Goal: Information Seeking & Learning: Understand process/instructions

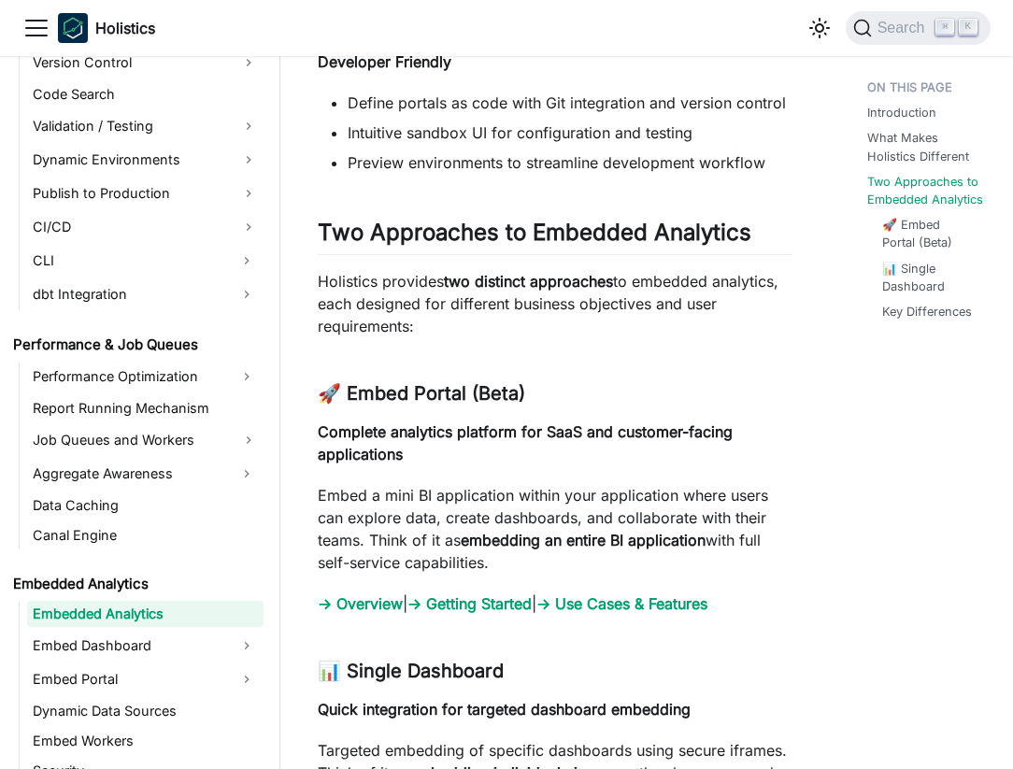
scroll to position [1610, 0]
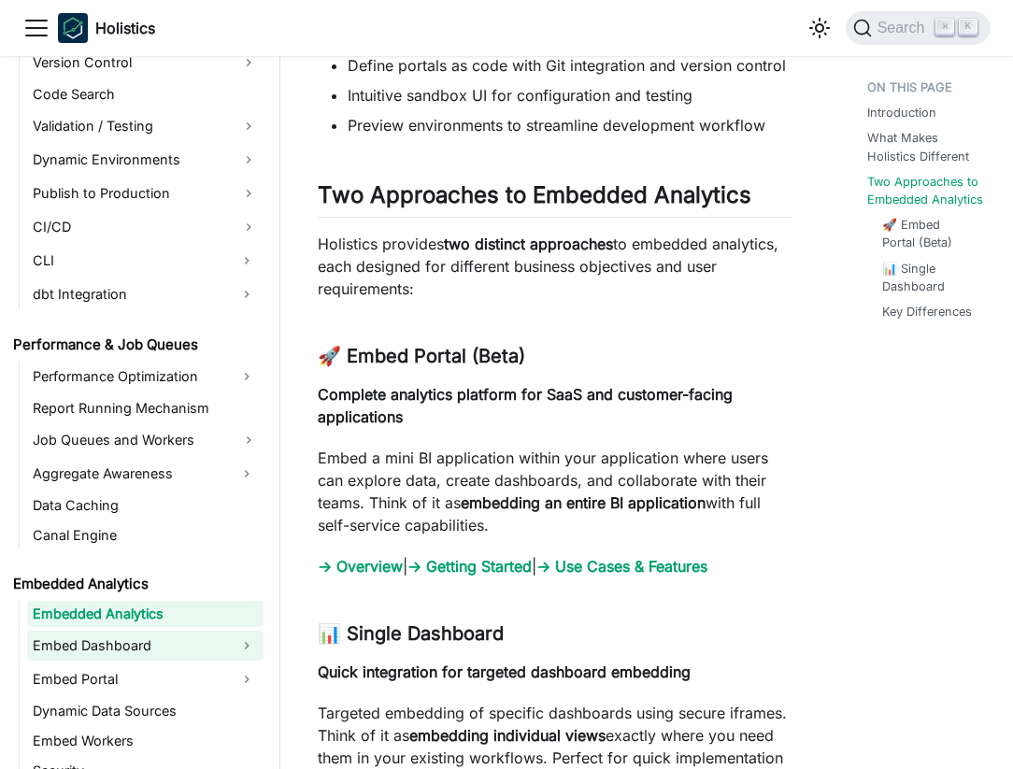
click at [165, 637] on link "Embed Dashboard" at bounding box center [128, 646] width 203 height 30
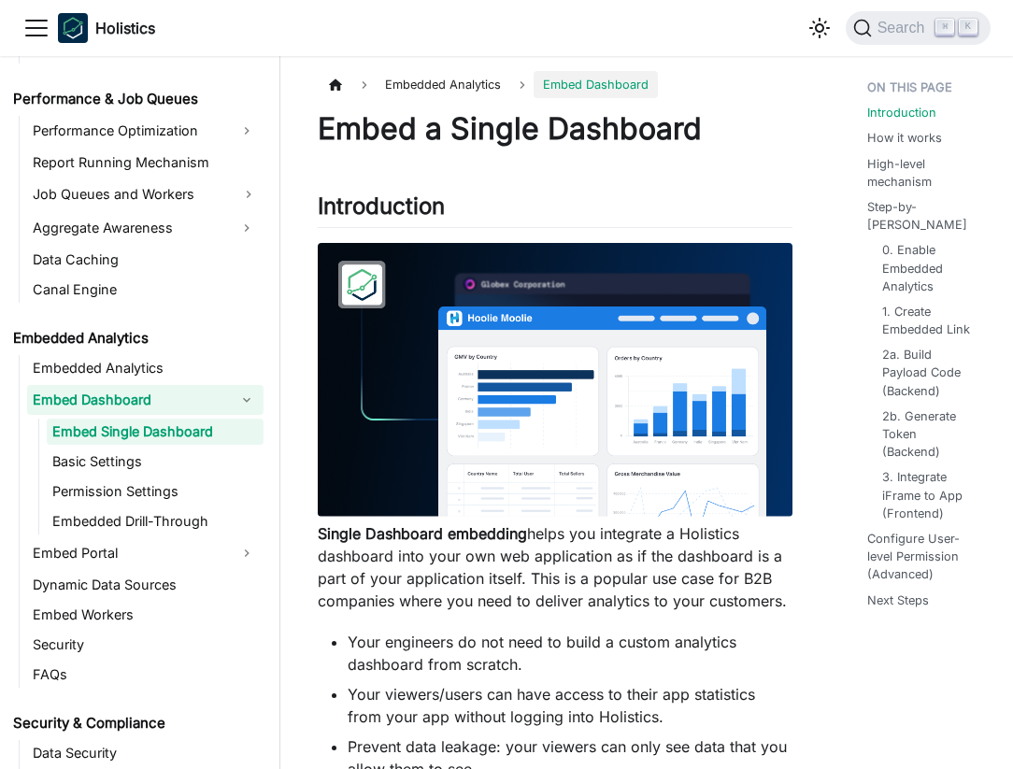
scroll to position [1631, 0]
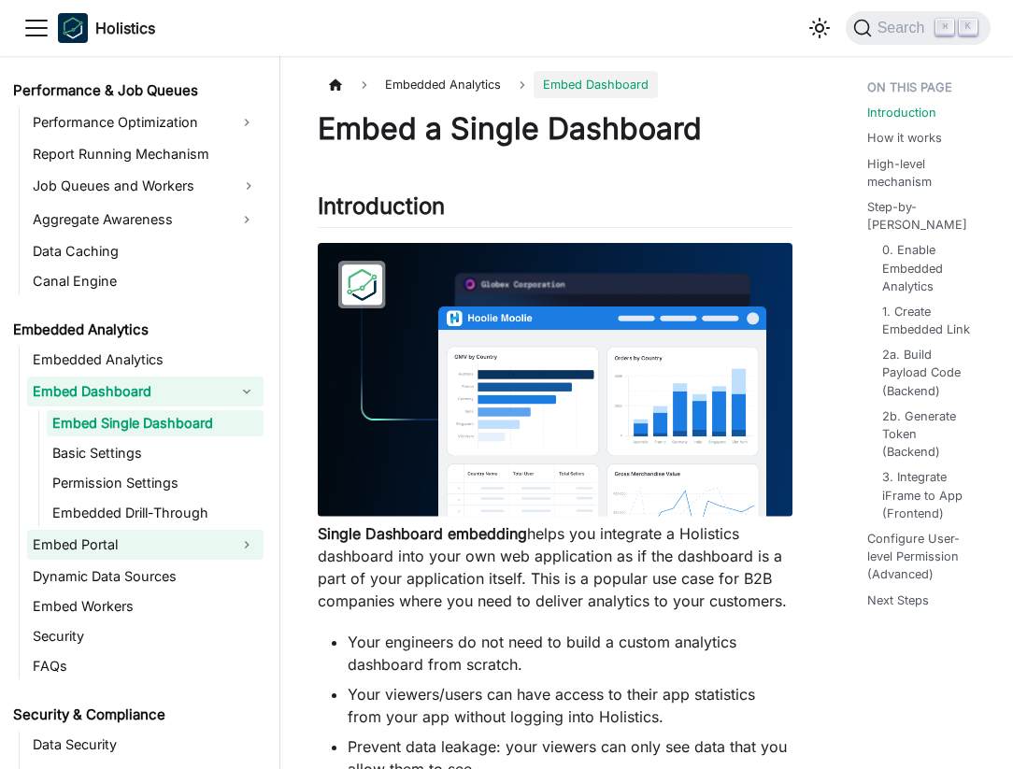
click at [208, 556] on link "Embed Portal" at bounding box center [128, 545] width 203 height 30
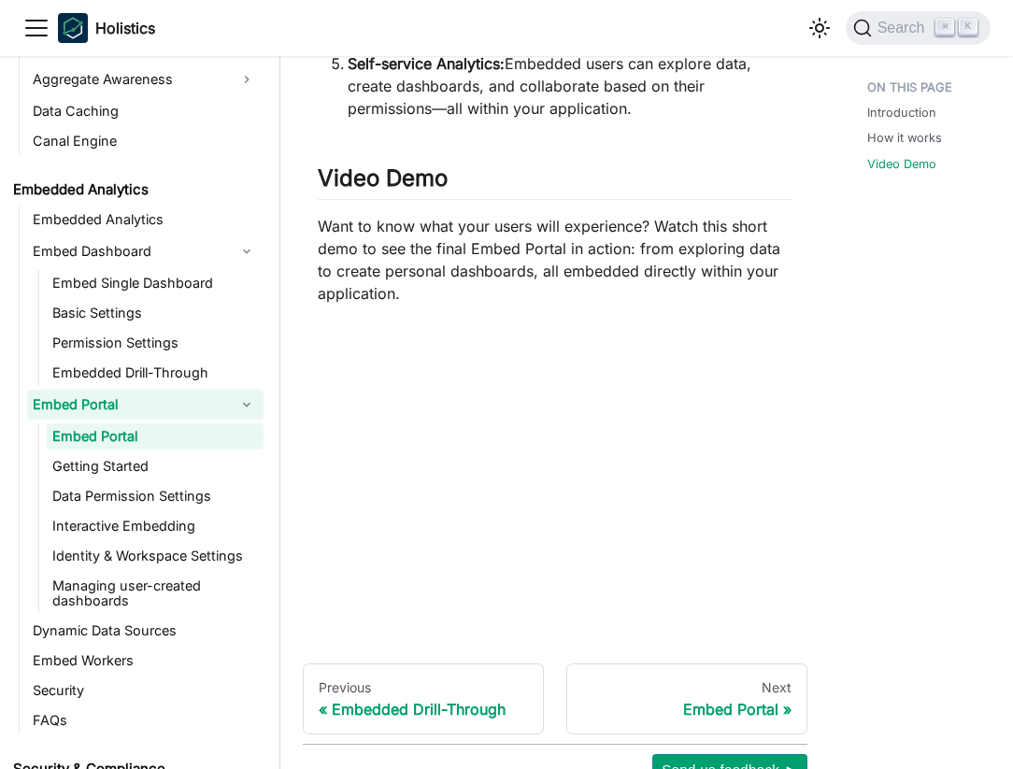
scroll to position [1469, 0]
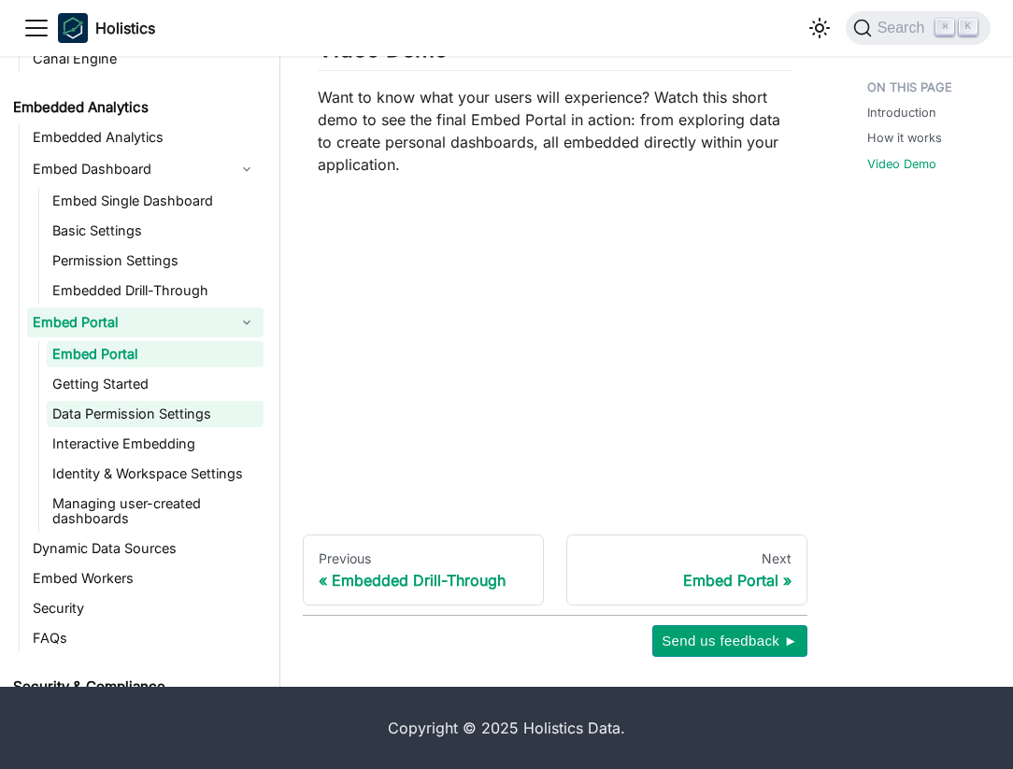
click at [116, 411] on link "Data Permission Settings" at bounding box center [155, 414] width 217 height 26
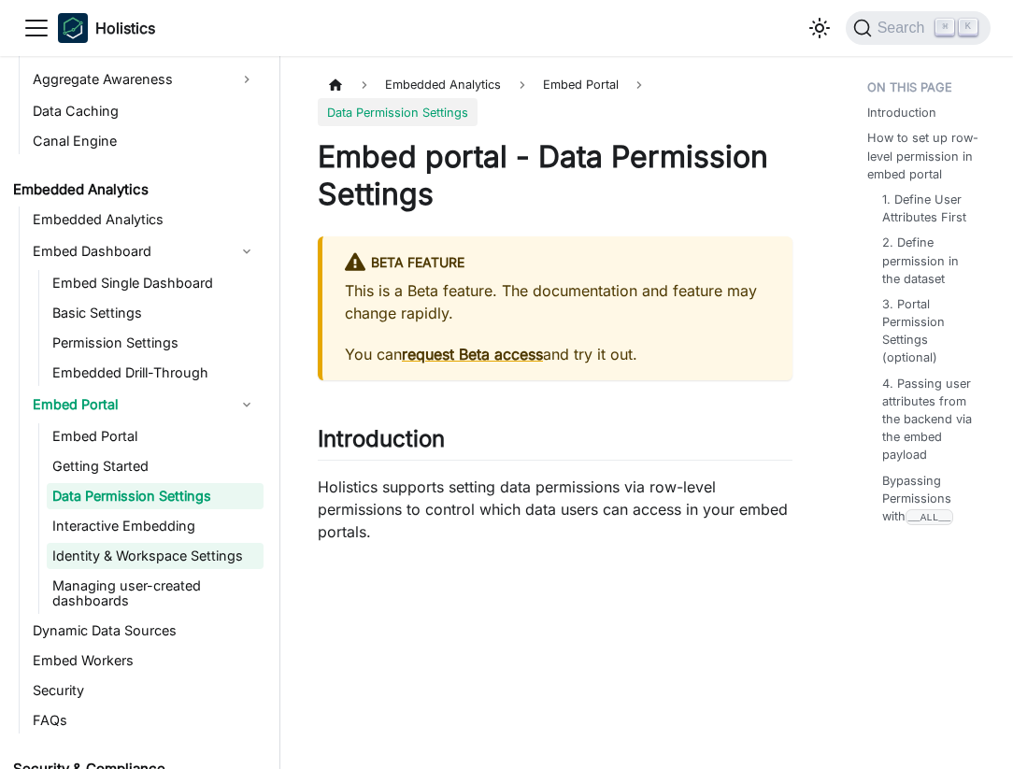
click at [149, 544] on link "Identity & Workspace Settings" at bounding box center [155, 556] width 217 height 26
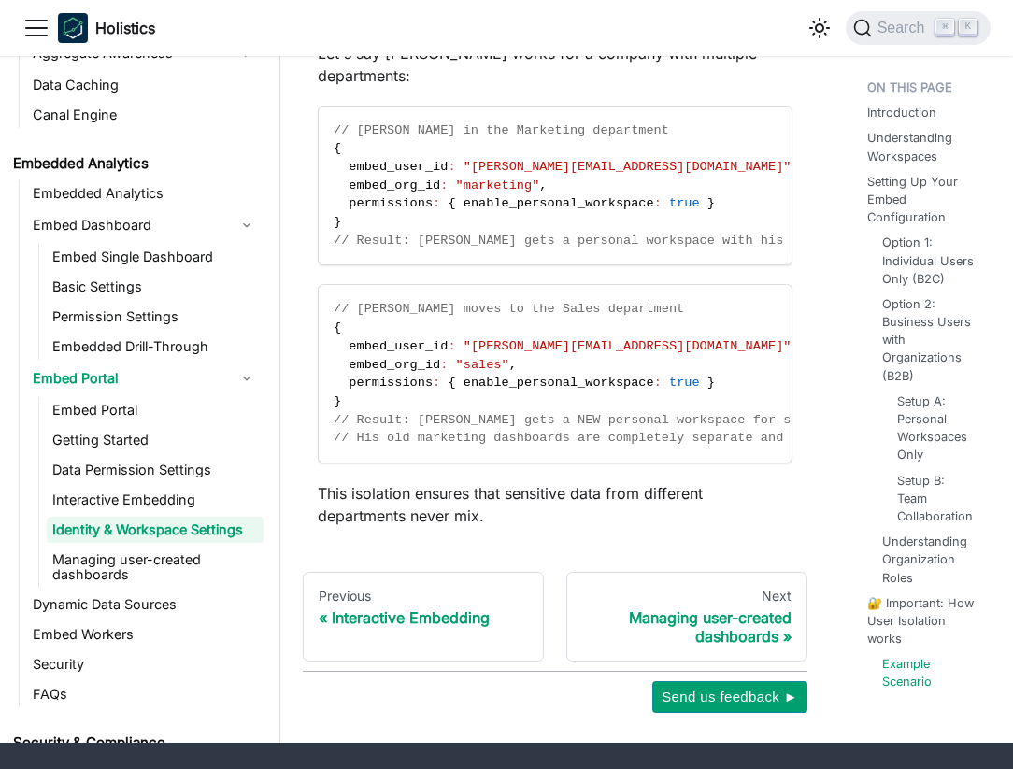
scroll to position [4697, 0]
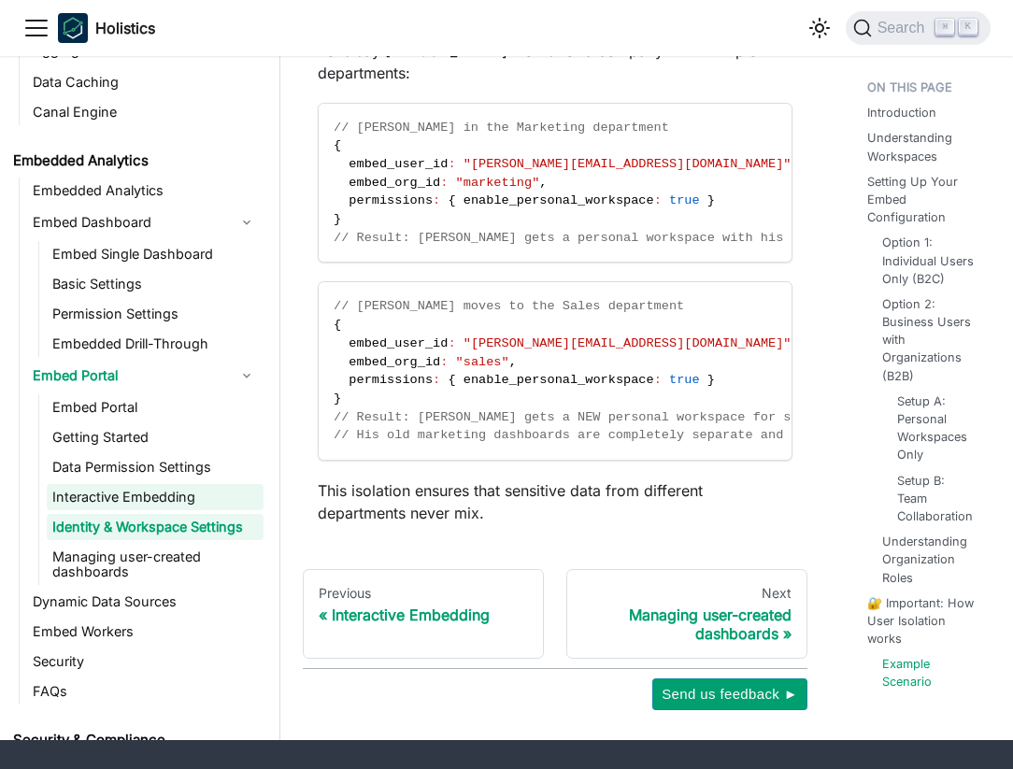
click at [195, 484] on link "Interactive Embedding" at bounding box center [155, 497] width 217 height 26
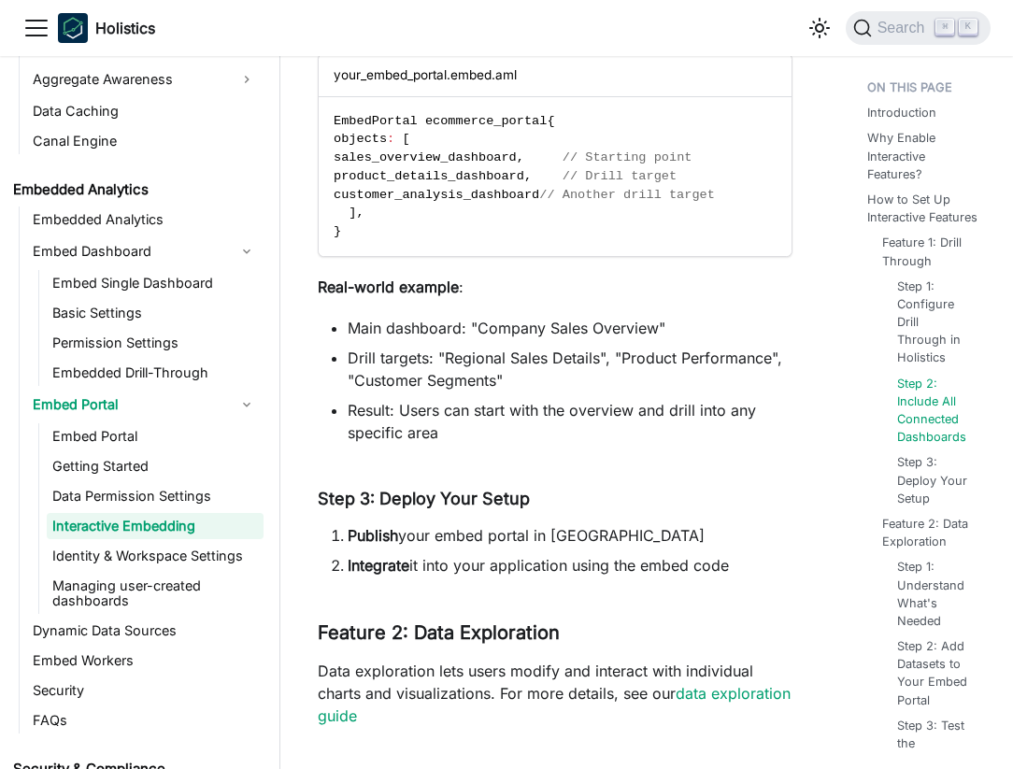
scroll to position [2052, 0]
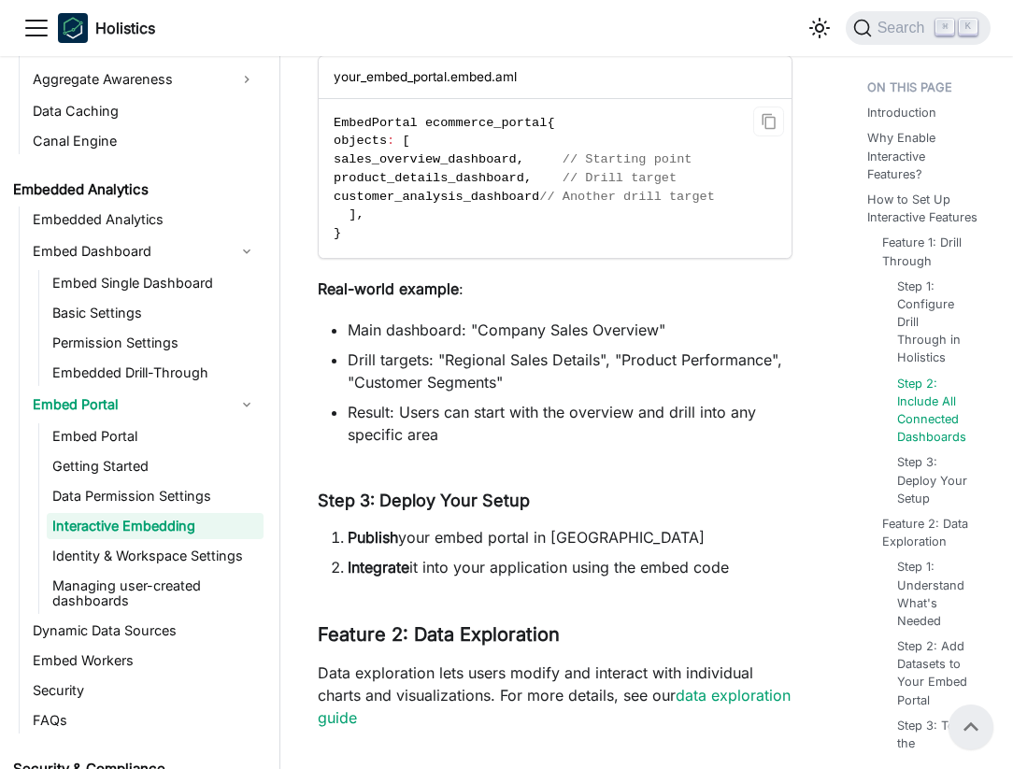
click at [522, 179] on span "product_details_dashboard" at bounding box center [429, 178] width 191 height 14
click at [516, 191] on span "customer_analysis_dashboard" at bounding box center [437, 197] width 206 height 14
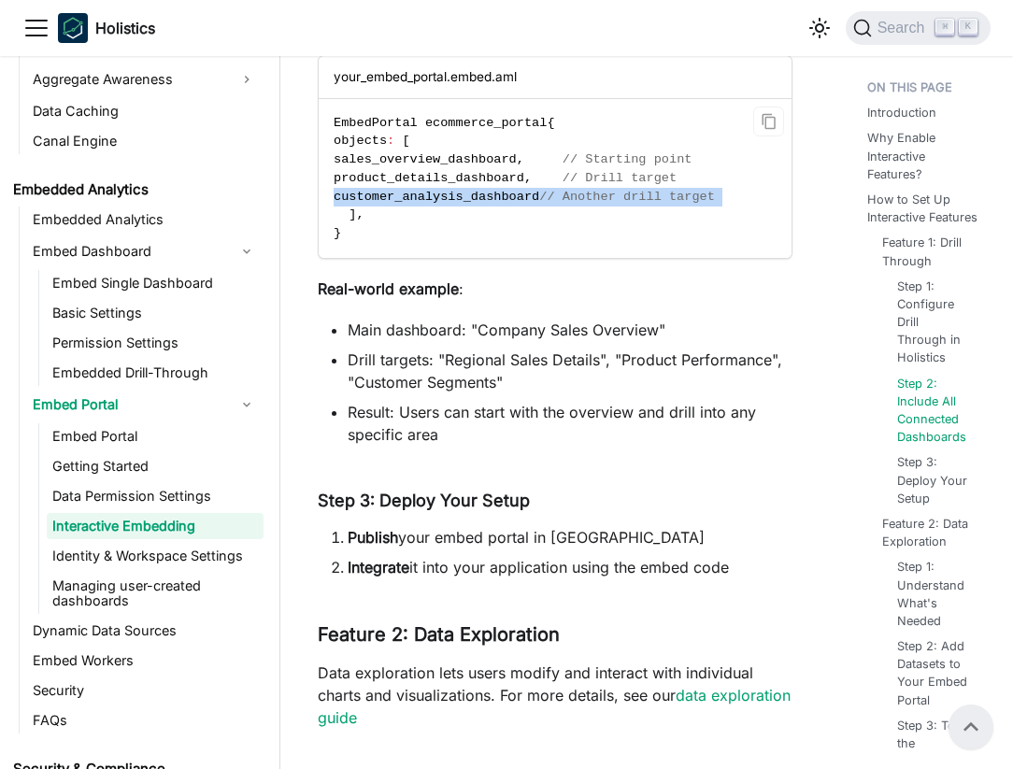
click at [516, 191] on span "customer_analysis_dashboard" at bounding box center [437, 197] width 206 height 14
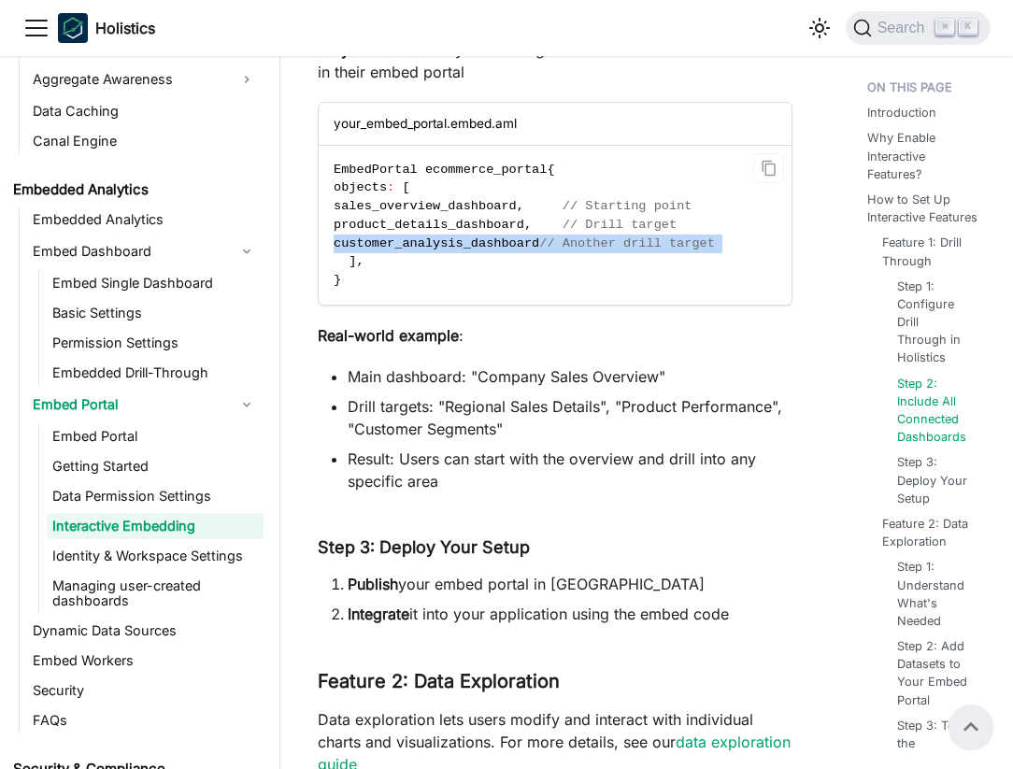
scroll to position [1977, 0]
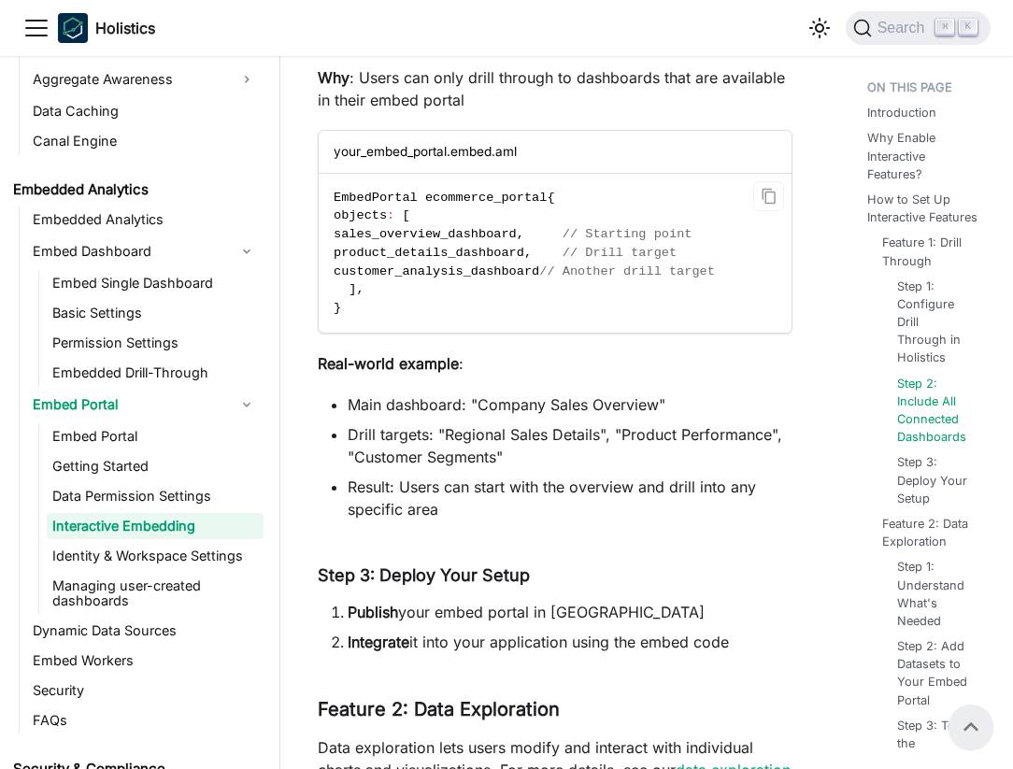
click at [487, 233] on span "sales_overview_dashboard" at bounding box center [425, 234] width 183 height 14
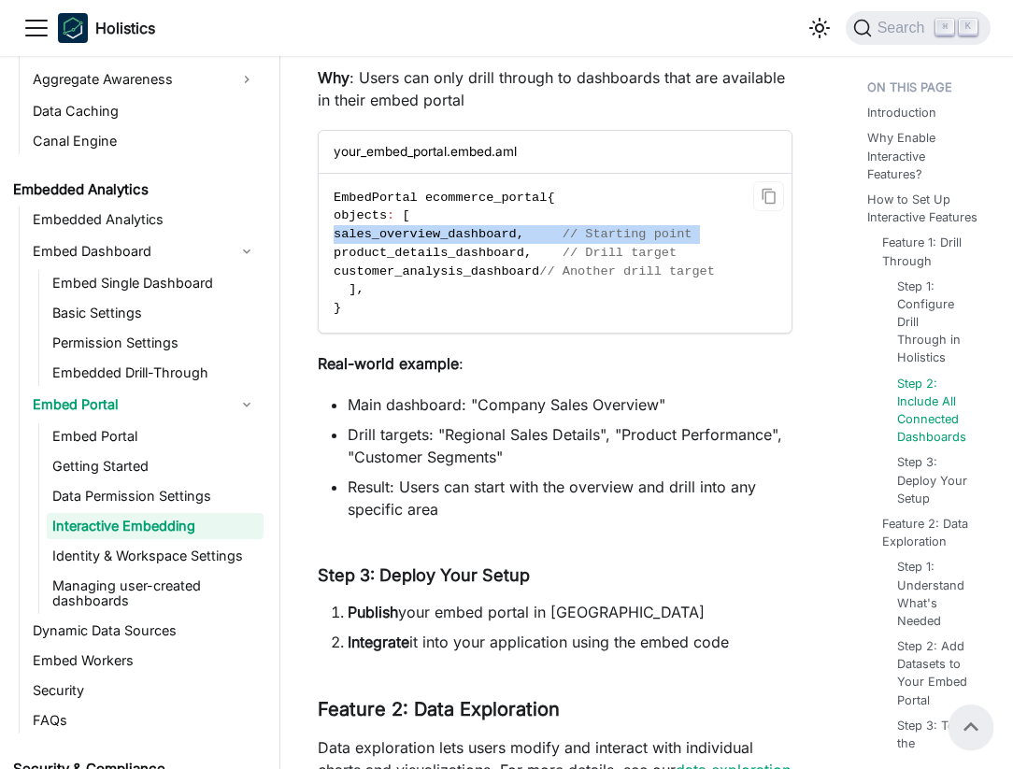
click at [487, 233] on span "sales_overview_dashboard" at bounding box center [425, 234] width 183 height 14
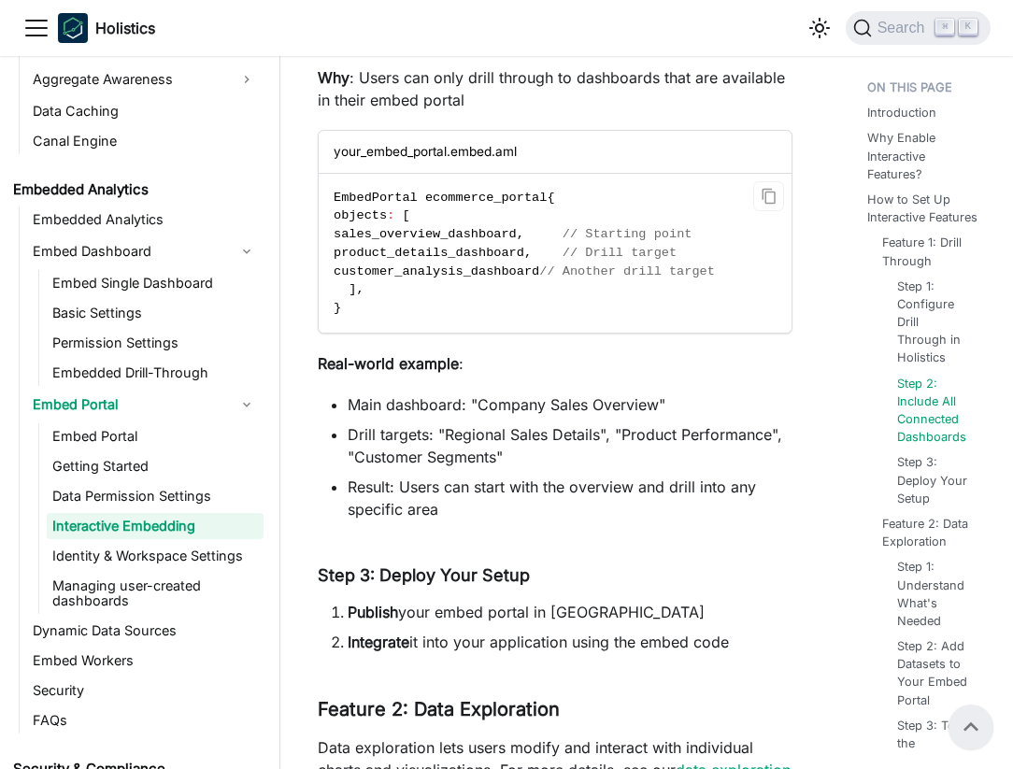
click at [484, 244] on code "EmbedPortal ecommerce_portal { objects : [ sales_overview_dashboard , // Starti…" at bounding box center [555, 253] width 473 height 159
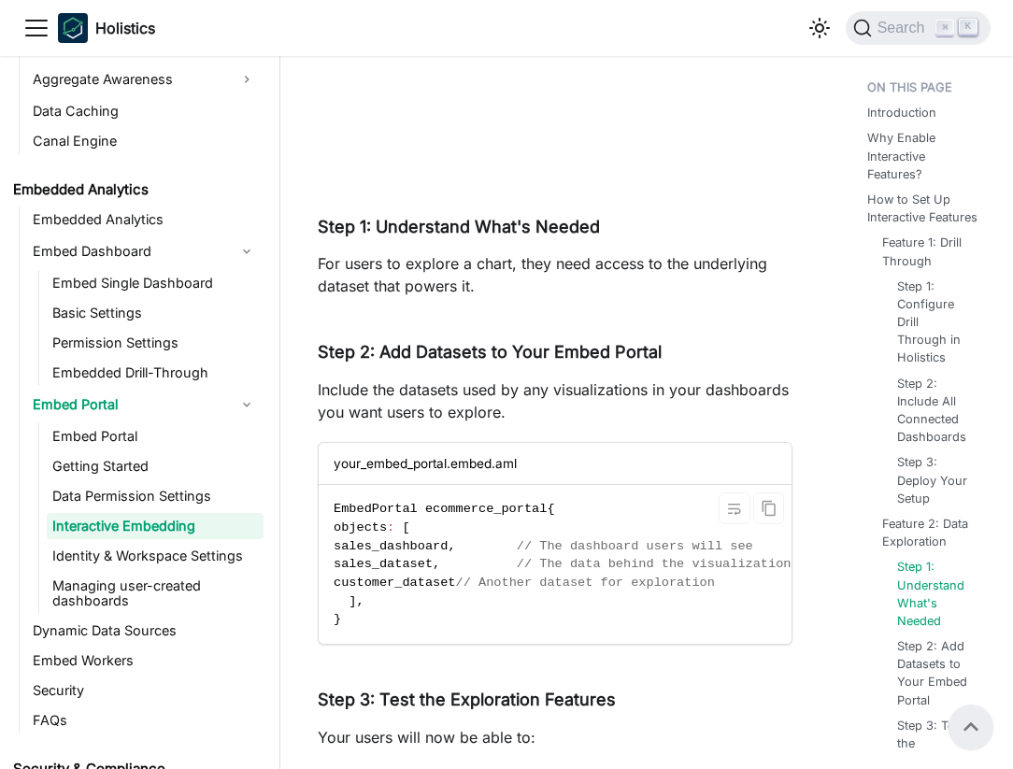
scroll to position [2907, 0]
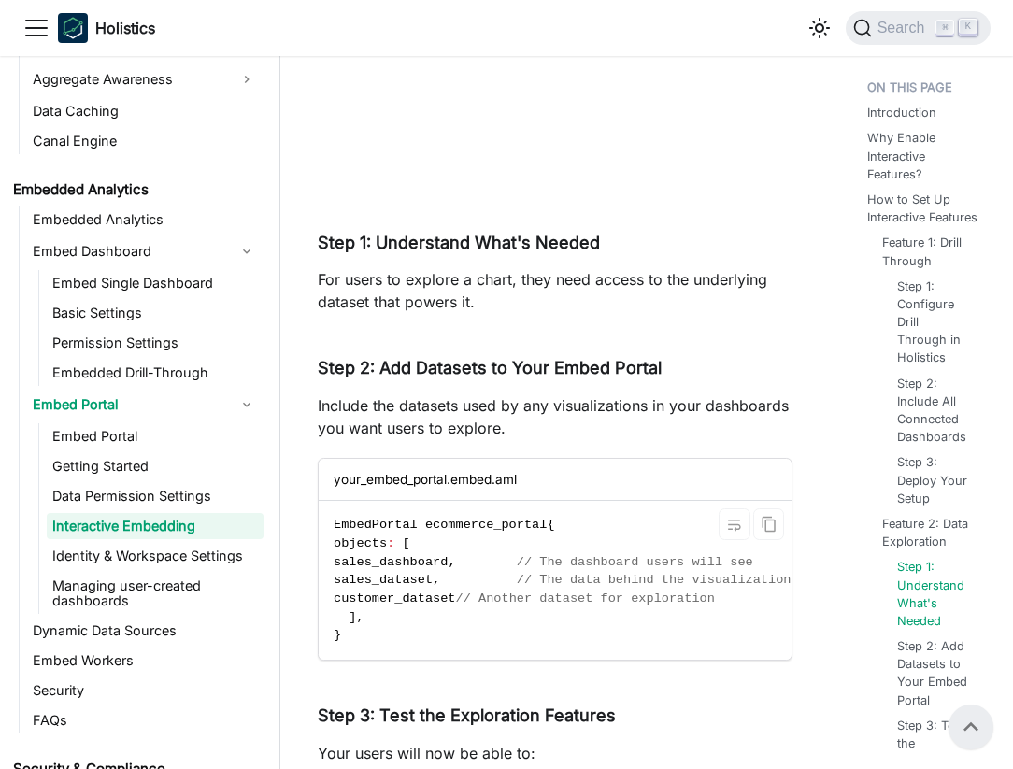
click at [379, 518] on span "EmbedPortal ecommerce_portal" at bounding box center [440, 525] width 213 height 14
click at [420, 576] on span "sales_dataset" at bounding box center [383, 580] width 99 height 14
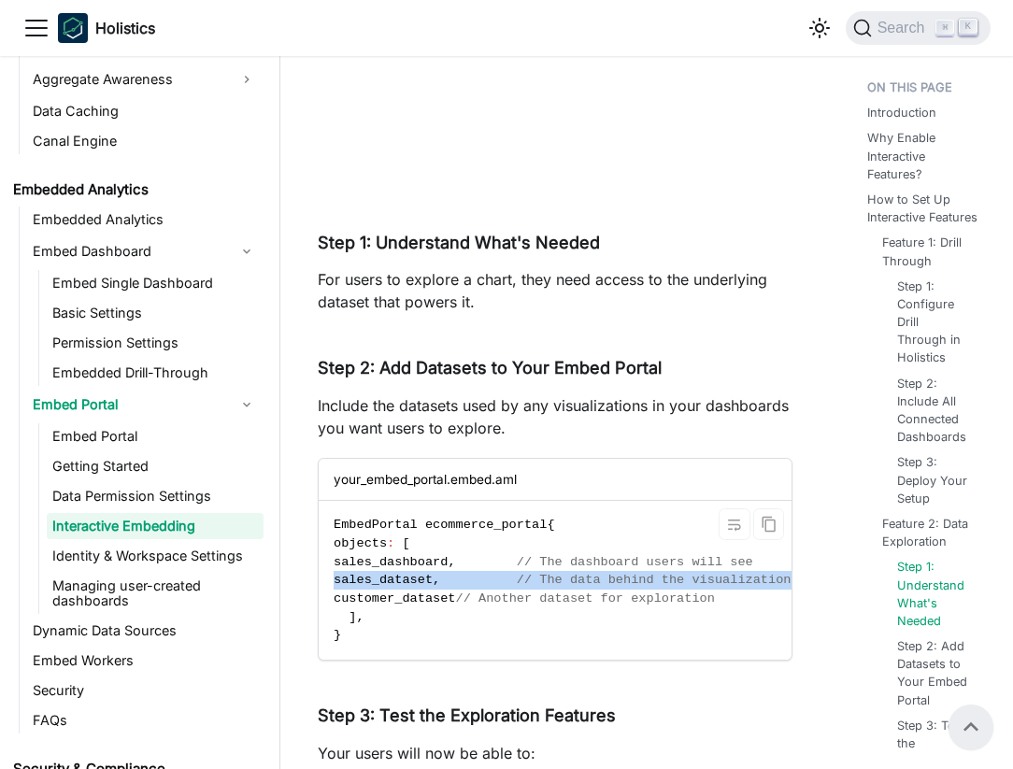
click at [420, 576] on span "sales_dataset" at bounding box center [383, 580] width 99 height 14
click at [365, 627] on code "EmbedPortal ecommerce_portal { objects : [ sales_dashboard , // The dashboard u…" at bounding box center [620, 580] width 602 height 159
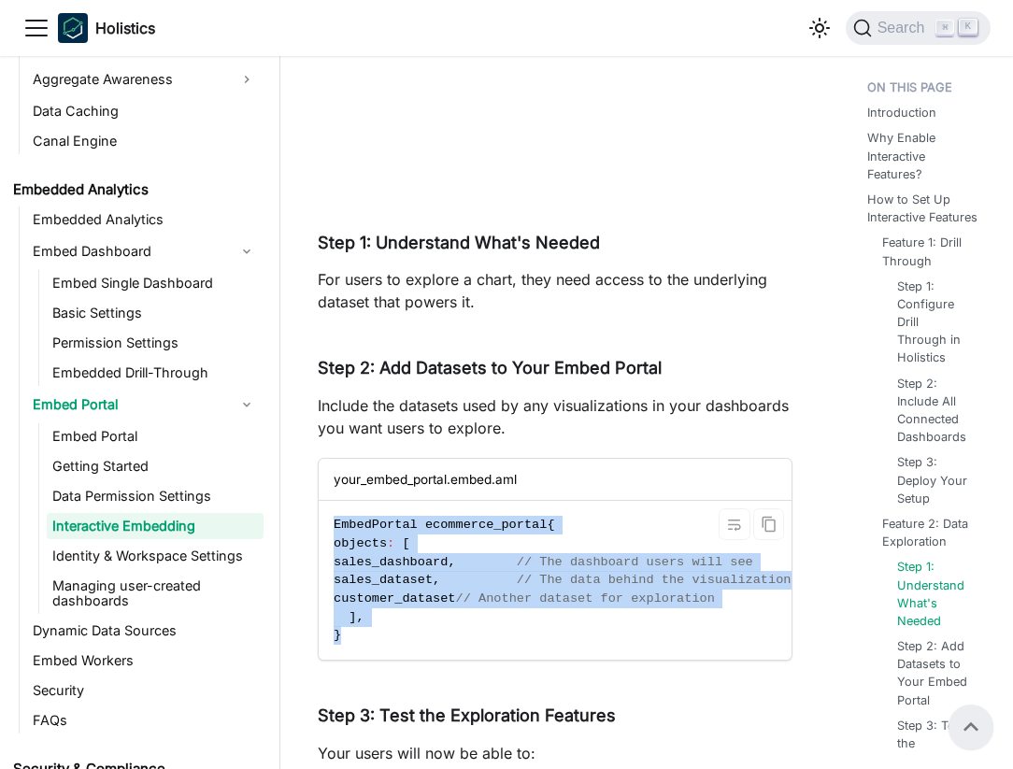
drag, startPoint x: 352, startPoint y: 638, endPoint x: 329, endPoint y: 495, distance: 144.9
click at [329, 495] on div "your_embed_portal.embed.aml EmbedPortal ecommerce_portal { objects : [ sales_da…" at bounding box center [555, 559] width 475 height 203
click at [329, 495] on div "your_embed_portal.embed.aml" at bounding box center [555, 480] width 473 height 42
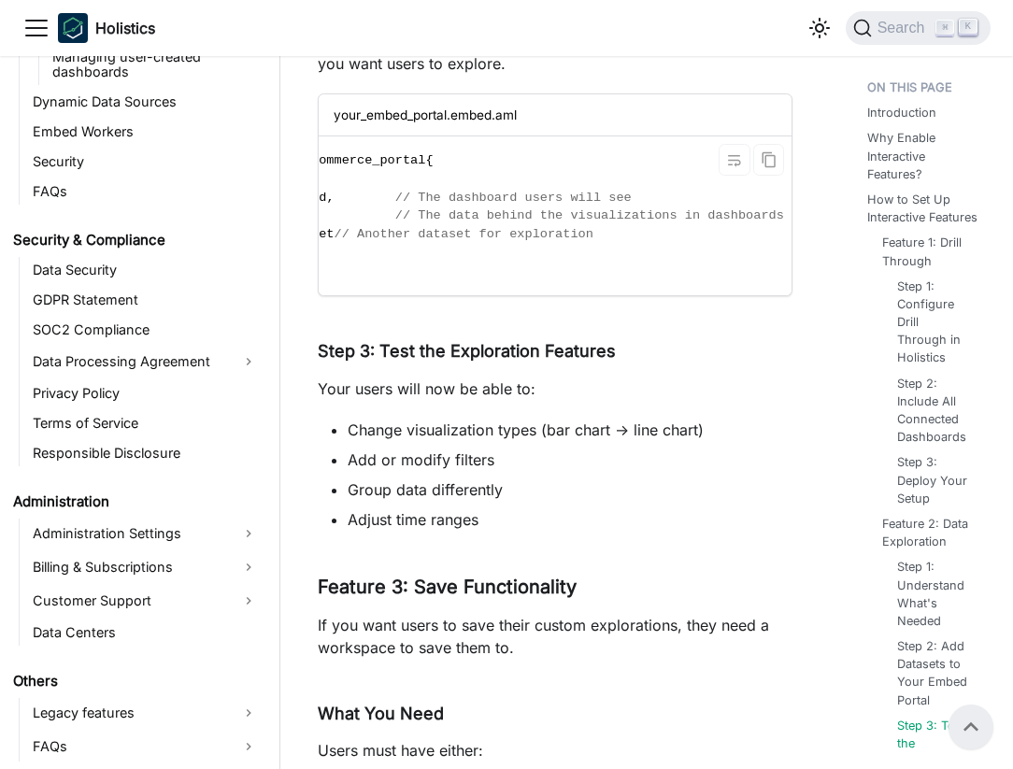
scroll to position [0, 117]
click at [594, 226] on code "EmbedPortal ecommerce_portal { objects : [ sales_dashboard , // The dashboard u…" at bounding box center [503, 215] width 602 height 159
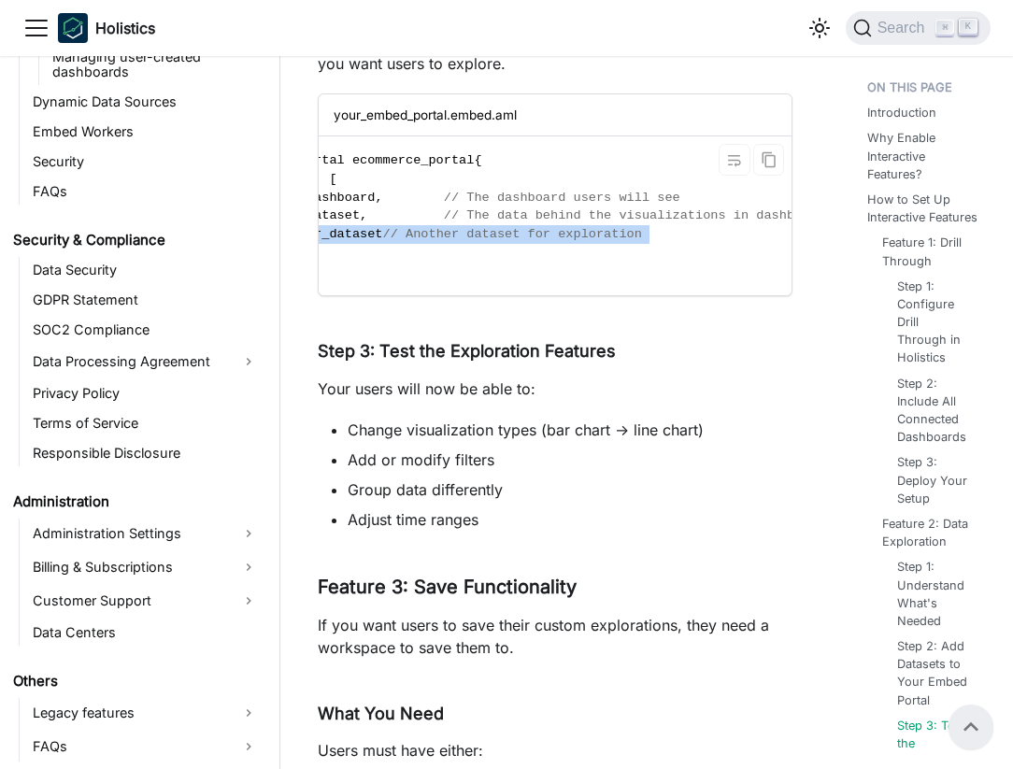
scroll to position [0, 80]
click at [594, 226] on code "EmbedPortal ecommerce_portal { objects : [ sales_dashboard , // The dashboard u…" at bounding box center [539, 215] width 602 height 159
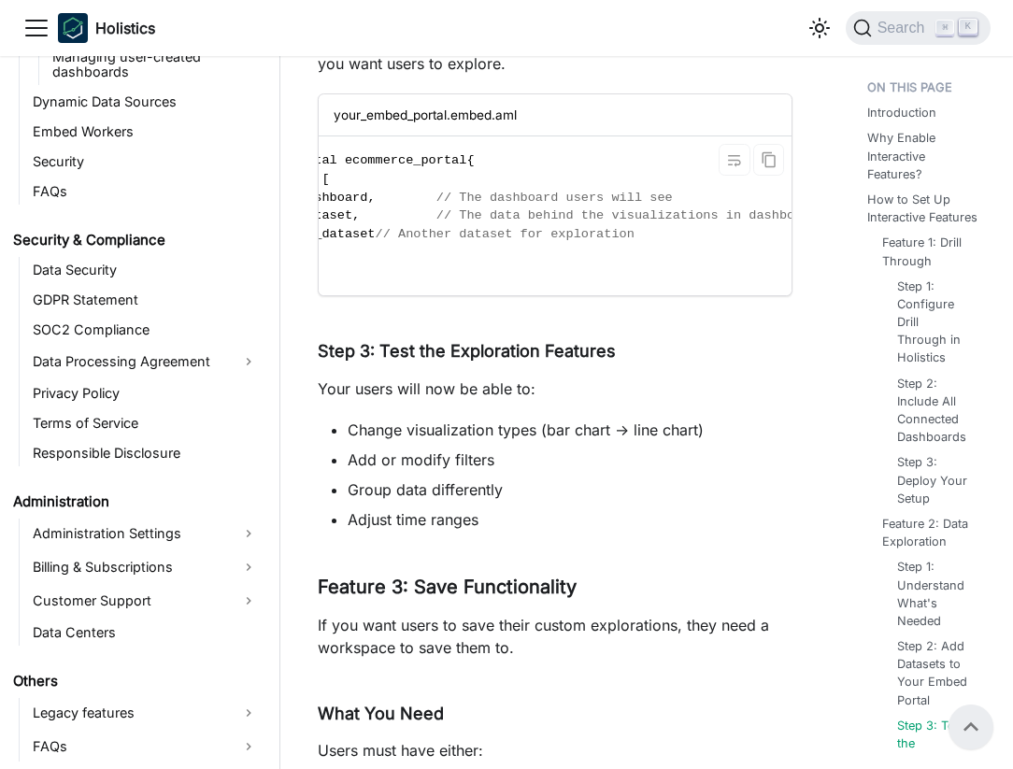
click at [612, 217] on span "// The data behind the visualizations in dashboards" at bounding box center [630, 215] width 389 height 14
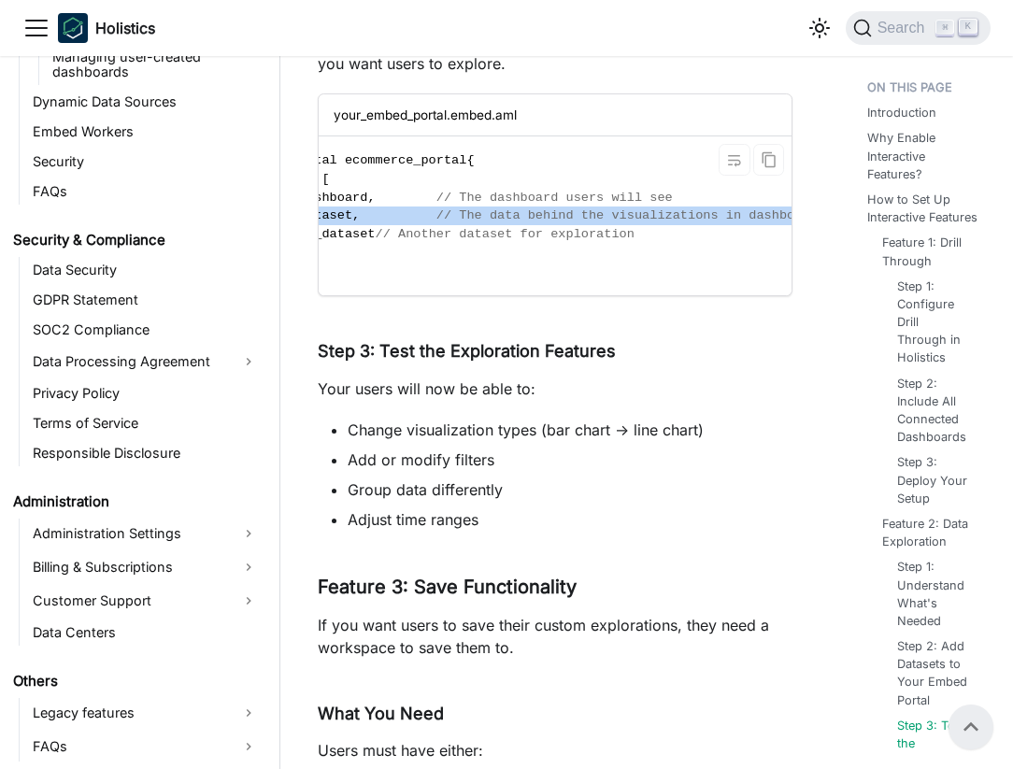
click at [612, 217] on span "// The data behind the visualizations in dashboards" at bounding box center [630, 215] width 389 height 14
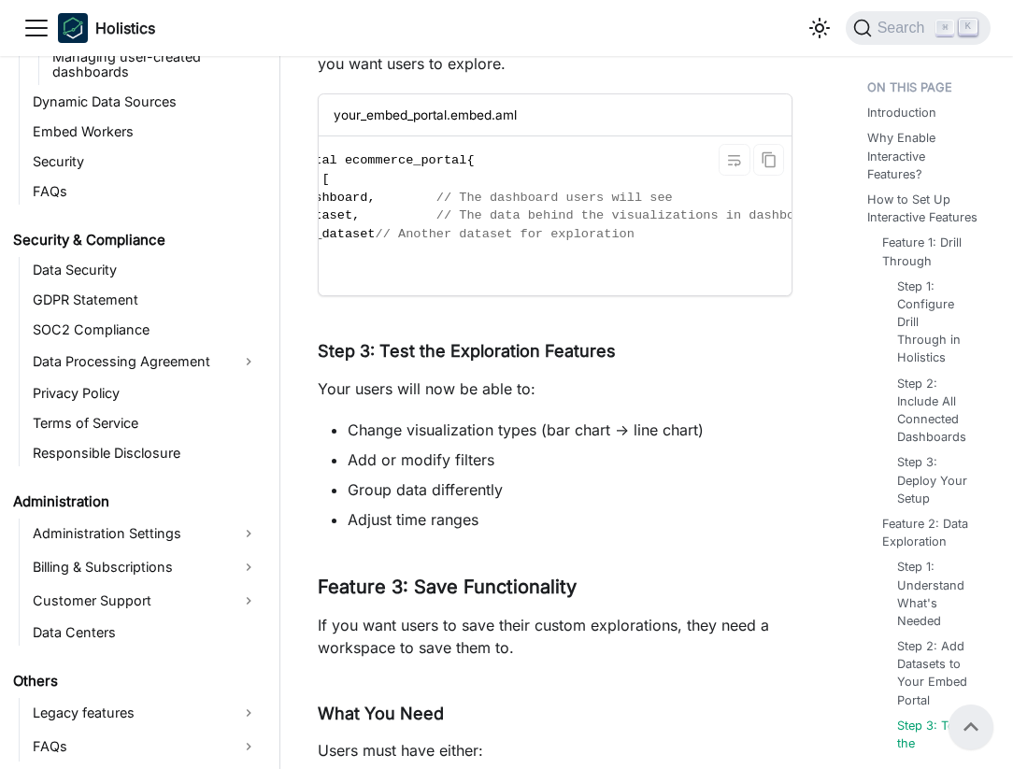
click at [605, 232] on span "// Another dataset for exploration" at bounding box center [505, 234] width 259 height 14
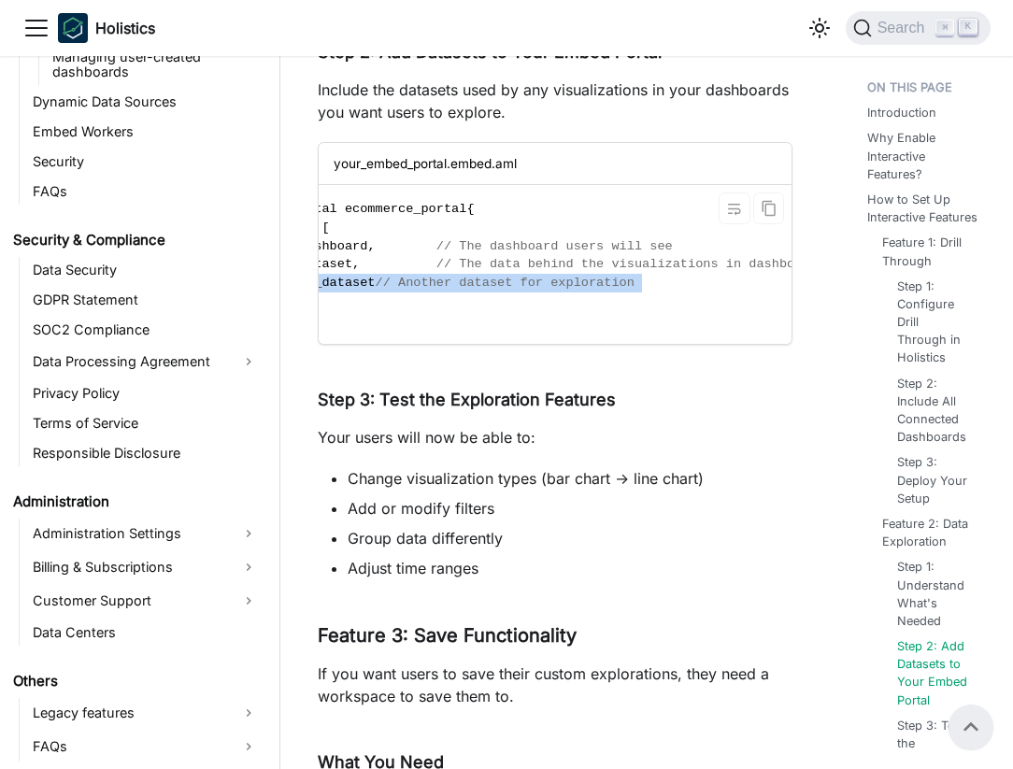
scroll to position [3224, 0]
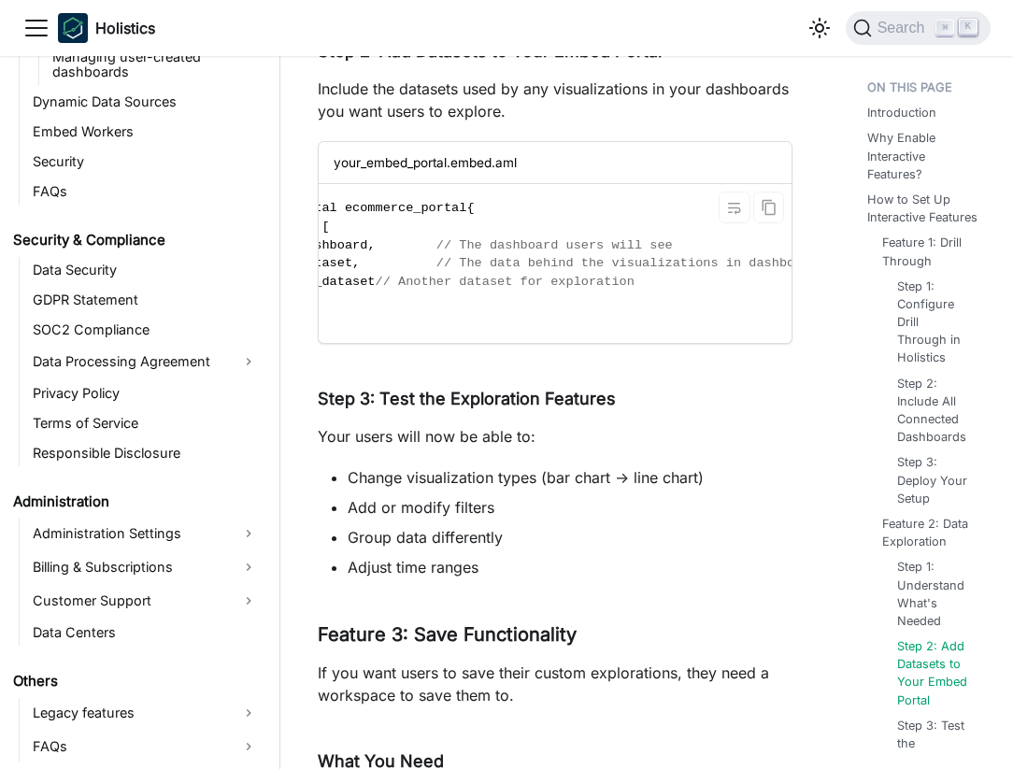
click at [593, 248] on span "// The dashboard users will see" at bounding box center [554, 245] width 236 height 14
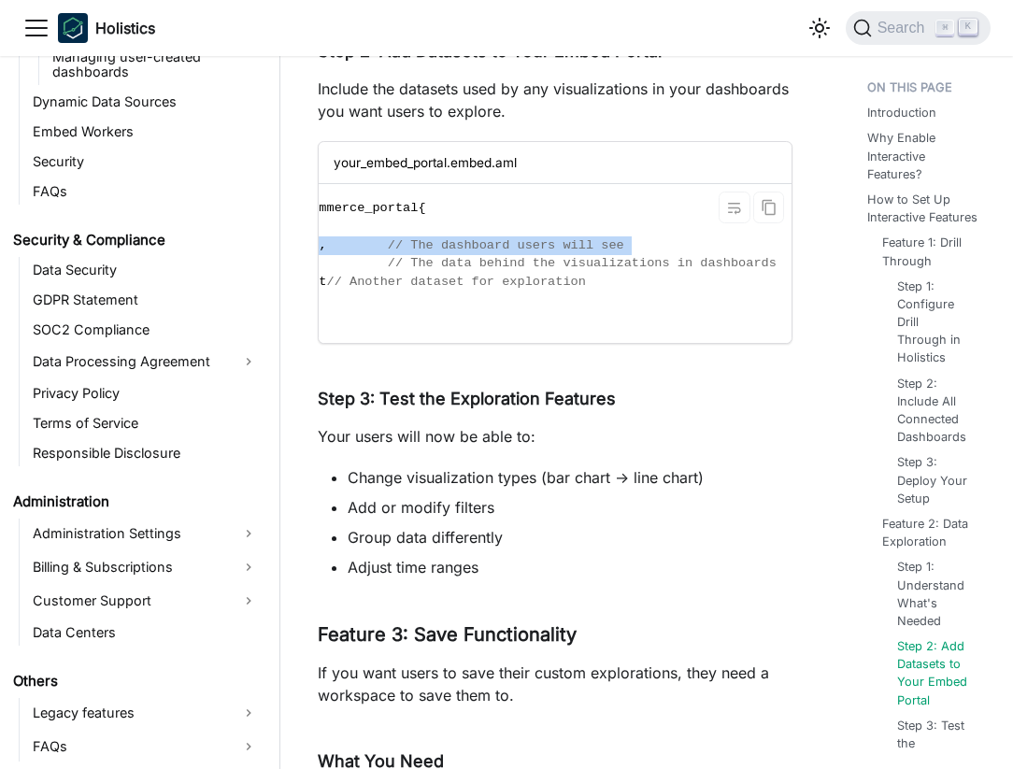
scroll to position [0, 0]
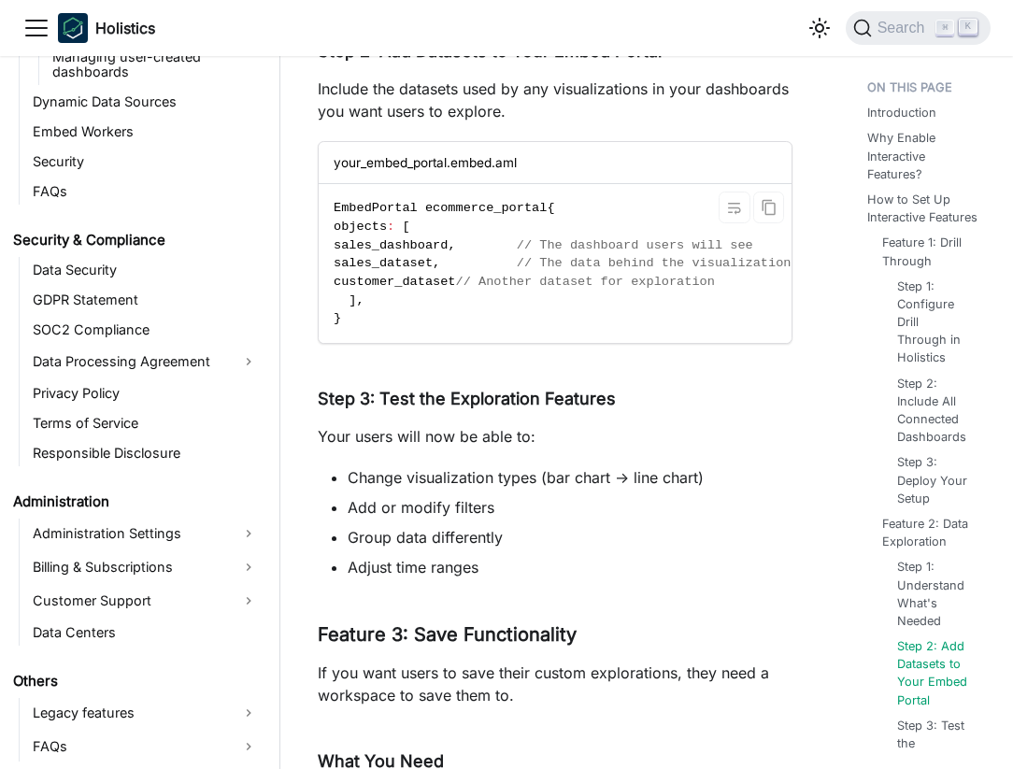
click at [579, 268] on span "// The data behind the visualizations in dashboards" at bounding box center [711, 263] width 389 height 14
click at [569, 274] on code "EmbedPortal ecommerce_portal { objects : [ sales_dashboard , // The dashboard u…" at bounding box center [620, 263] width 602 height 159
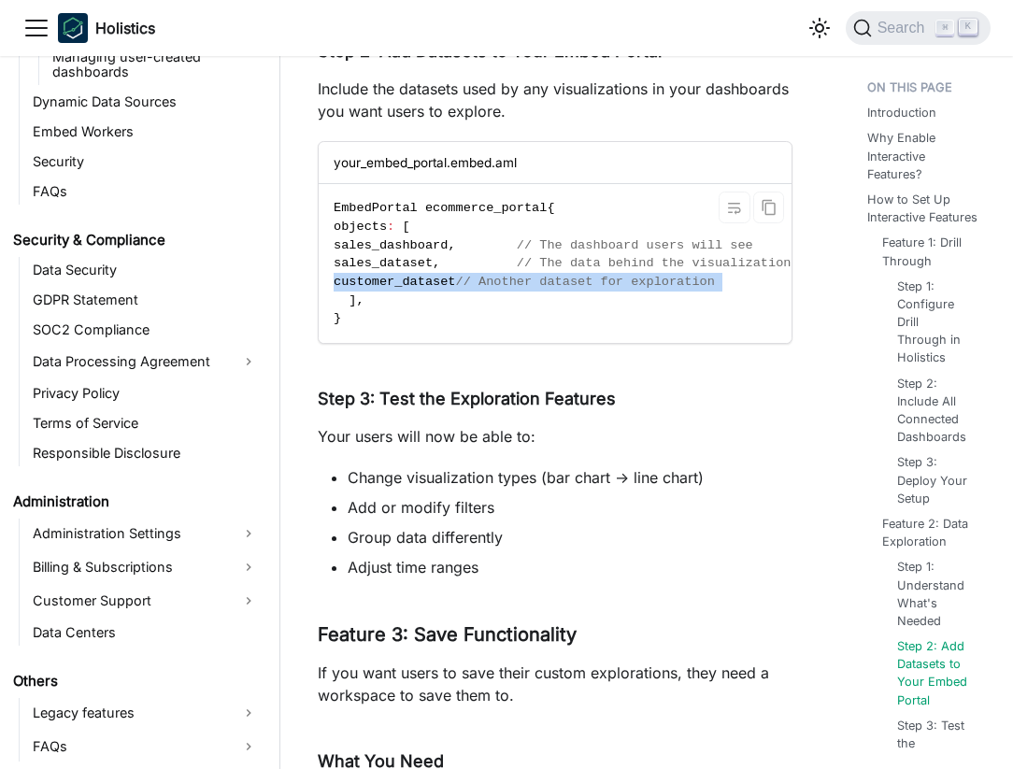
click at [569, 274] on code "EmbedPortal ecommerce_portal { objects : [ sales_dashboard , // The dashboard u…" at bounding box center [620, 263] width 602 height 159
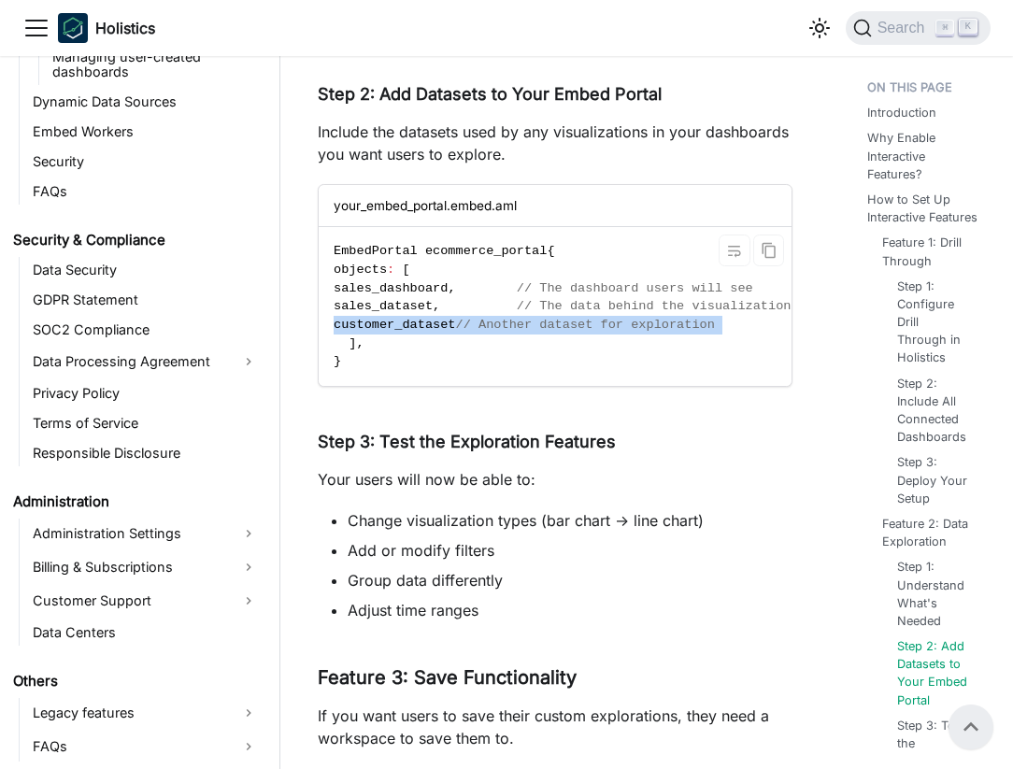
scroll to position [3178, 0]
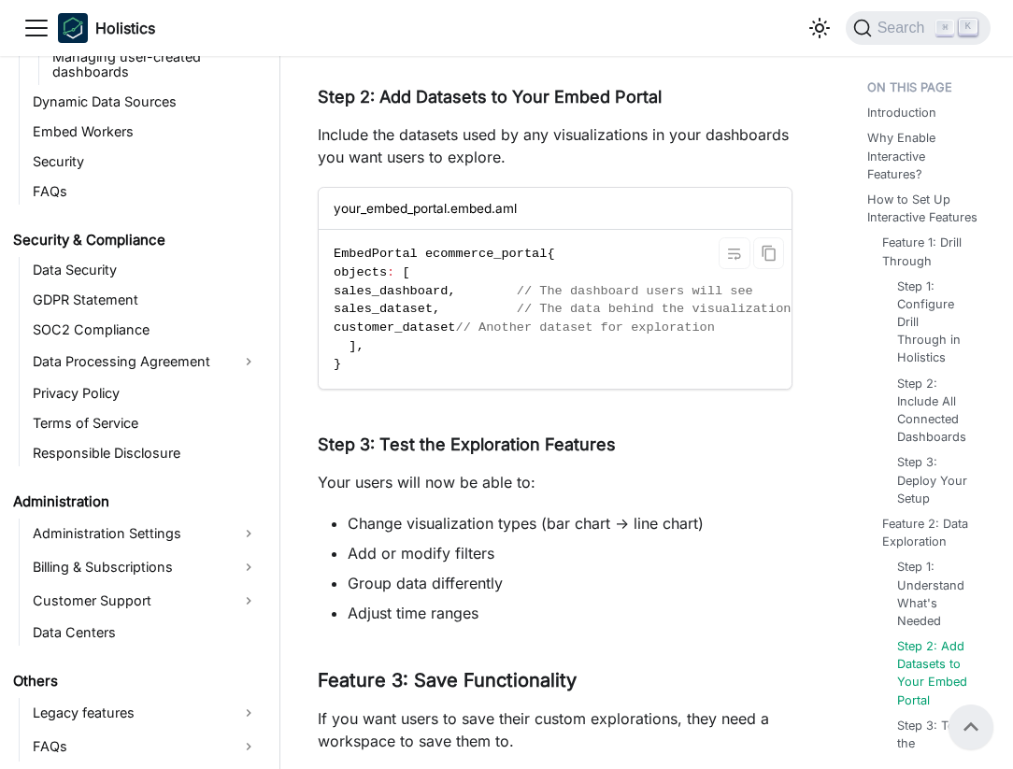
click at [505, 285] on span at bounding box center [486, 291] width 61 height 14
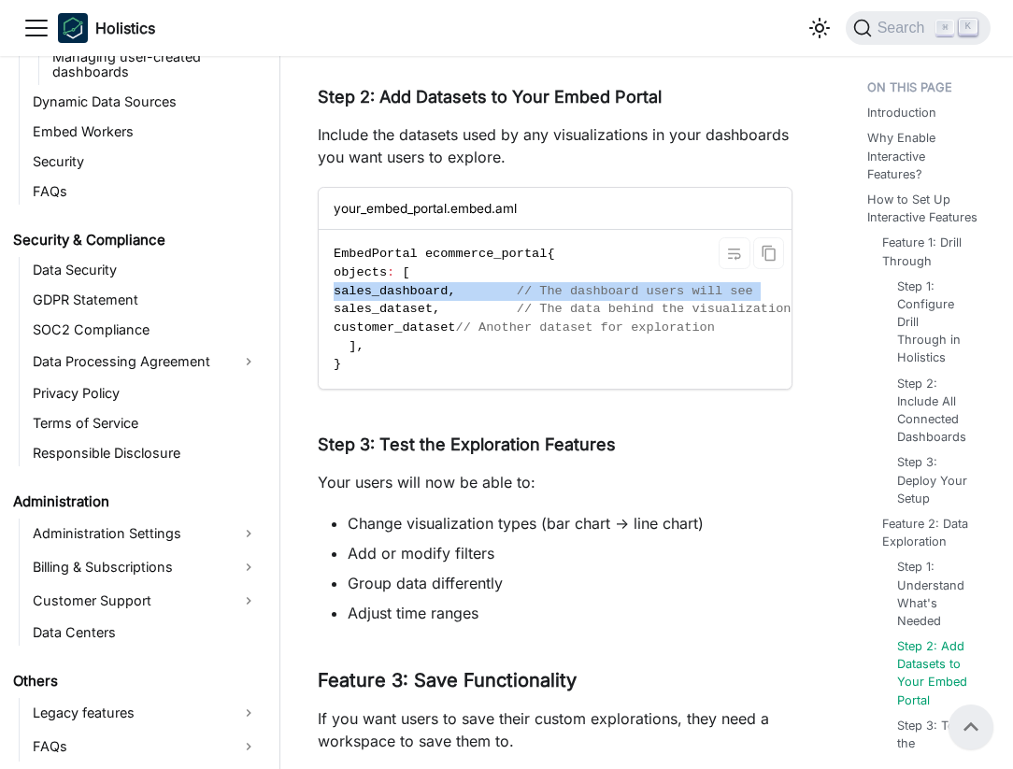
click at [505, 285] on span at bounding box center [486, 291] width 61 height 14
click at [494, 301] on code "EmbedPortal ecommerce_portal { objects : [ sales_dashboard , // The dashboard u…" at bounding box center [620, 309] width 602 height 159
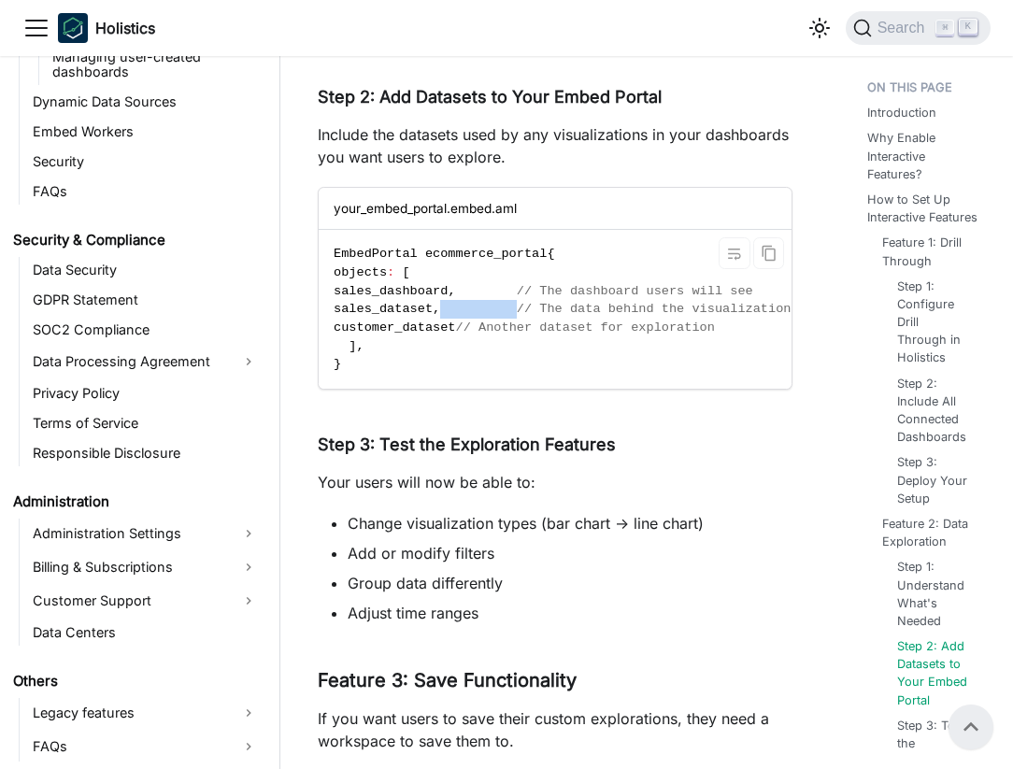
click at [494, 301] on code "EmbedPortal ecommerce_portal { objects : [ sales_dashboard , // The dashboard u…" at bounding box center [620, 309] width 602 height 159
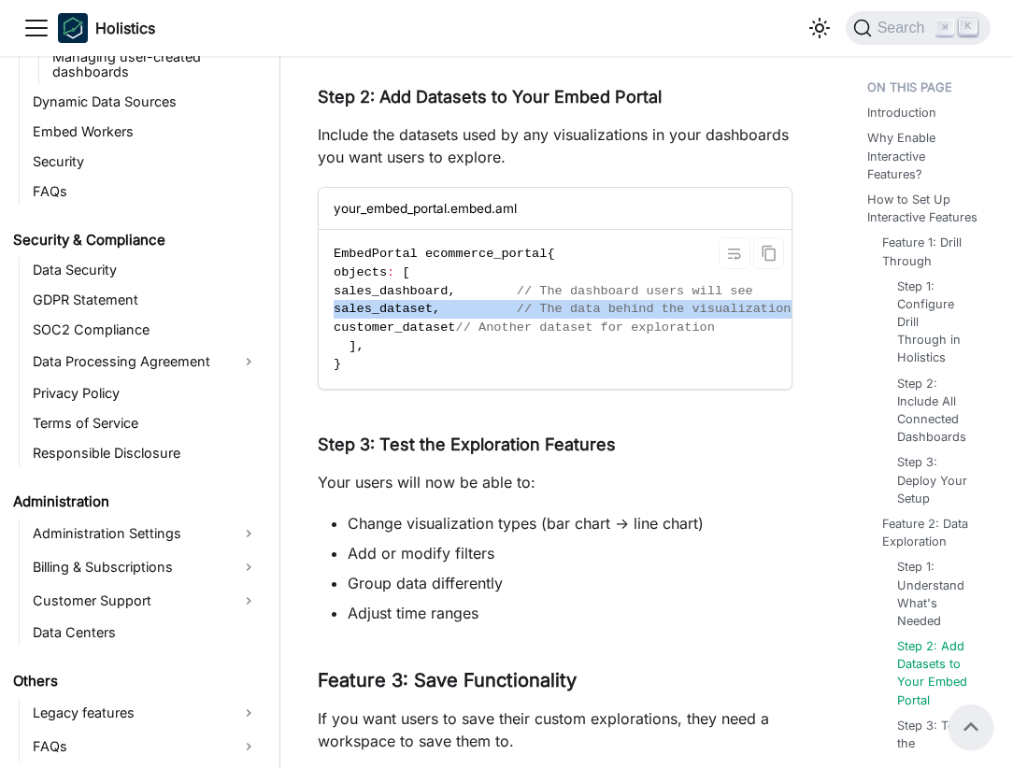
click at [494, 301] on code "EmbedPortal ecommerce_portal { objects : [ sales_dashboard , // The dashboard u…" at bounding box center [620, 309] width 602 height 159
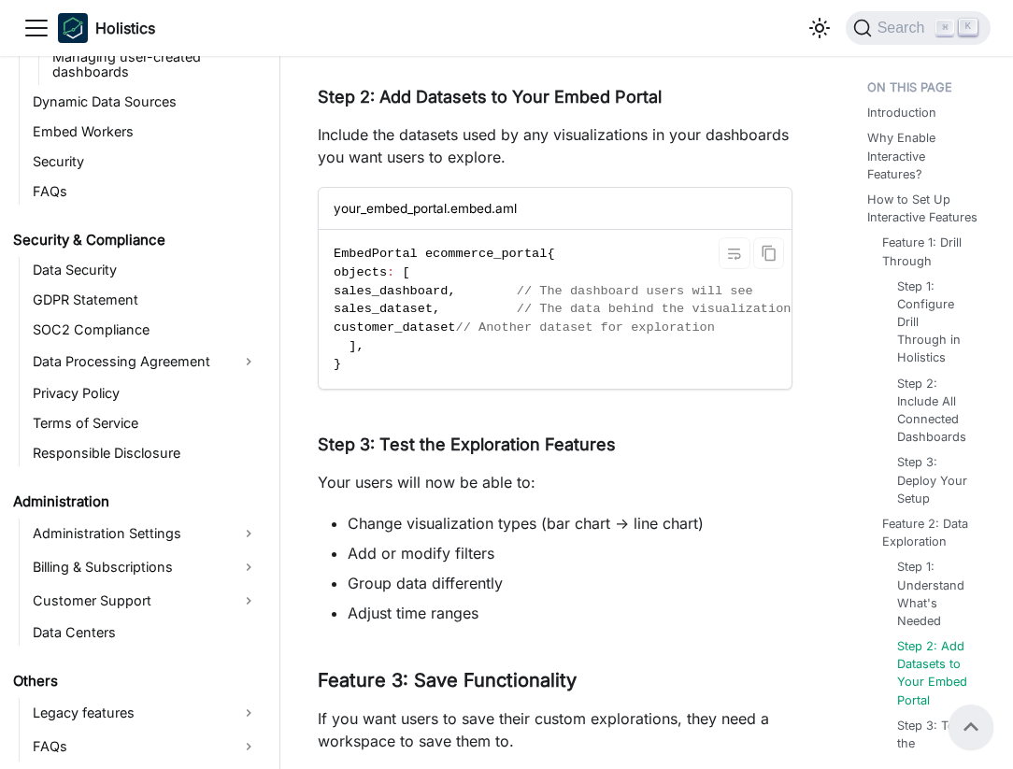
click at [456, 322] on span "customer_dataset" at bounding box center [395, 328] width 122 height 14
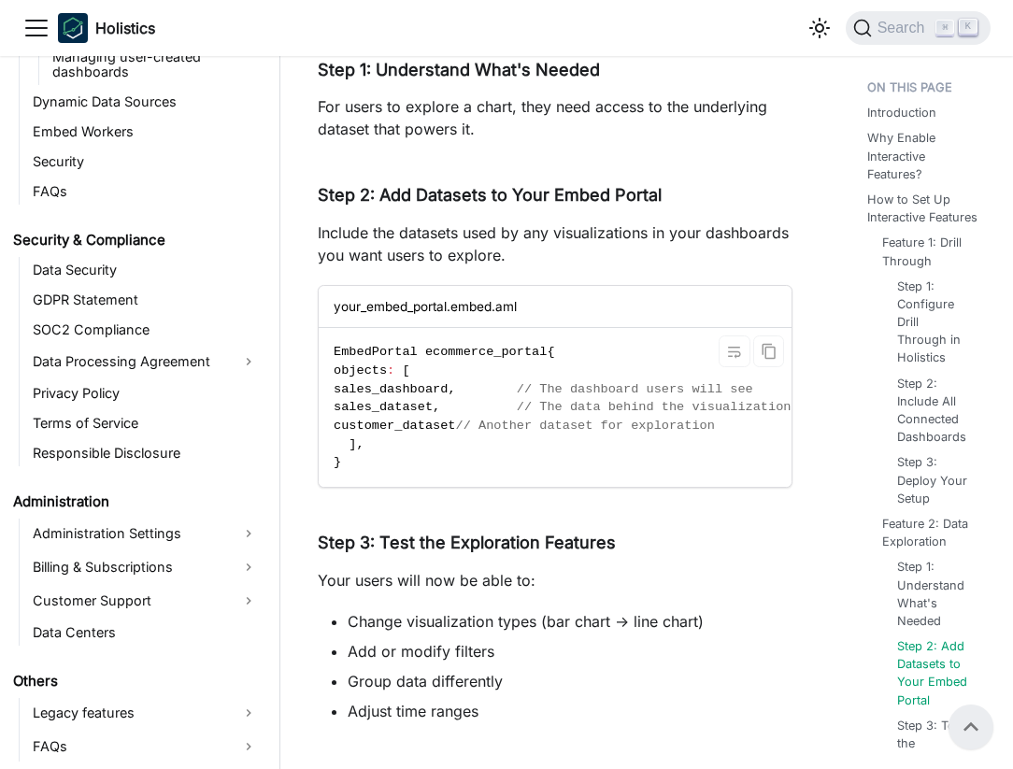
scroll to position [3071, 0]
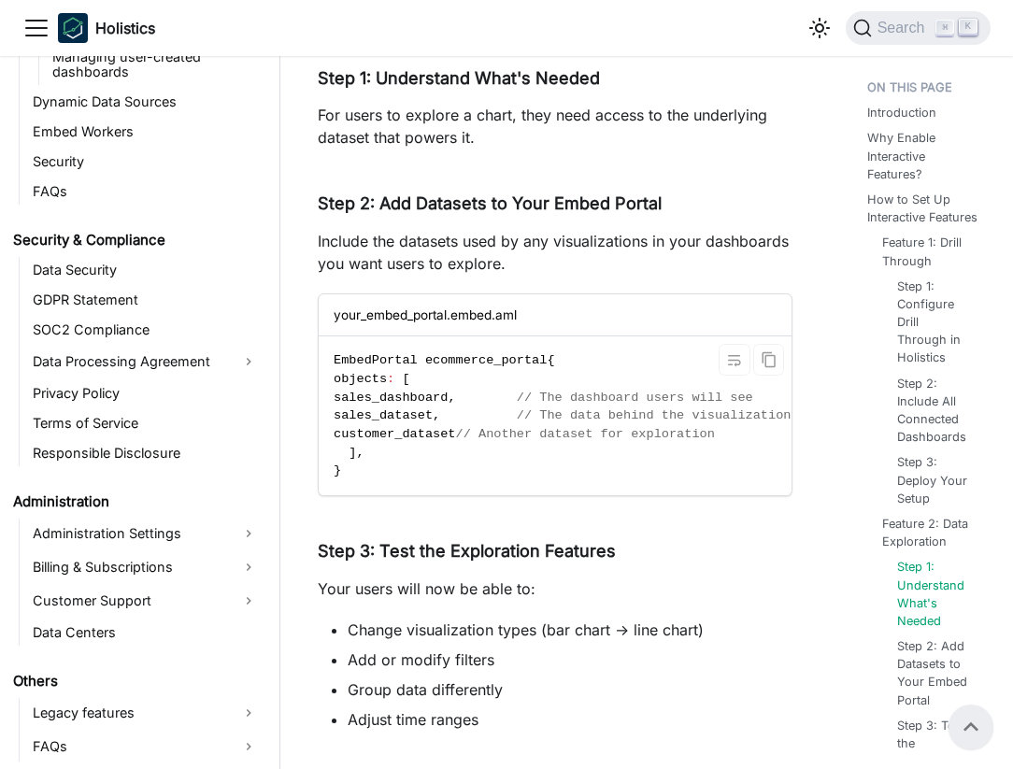
click at [479, 322] on div "your_embed_portal.embed.aml" at bounding box center [555, 315] width 473 height 42
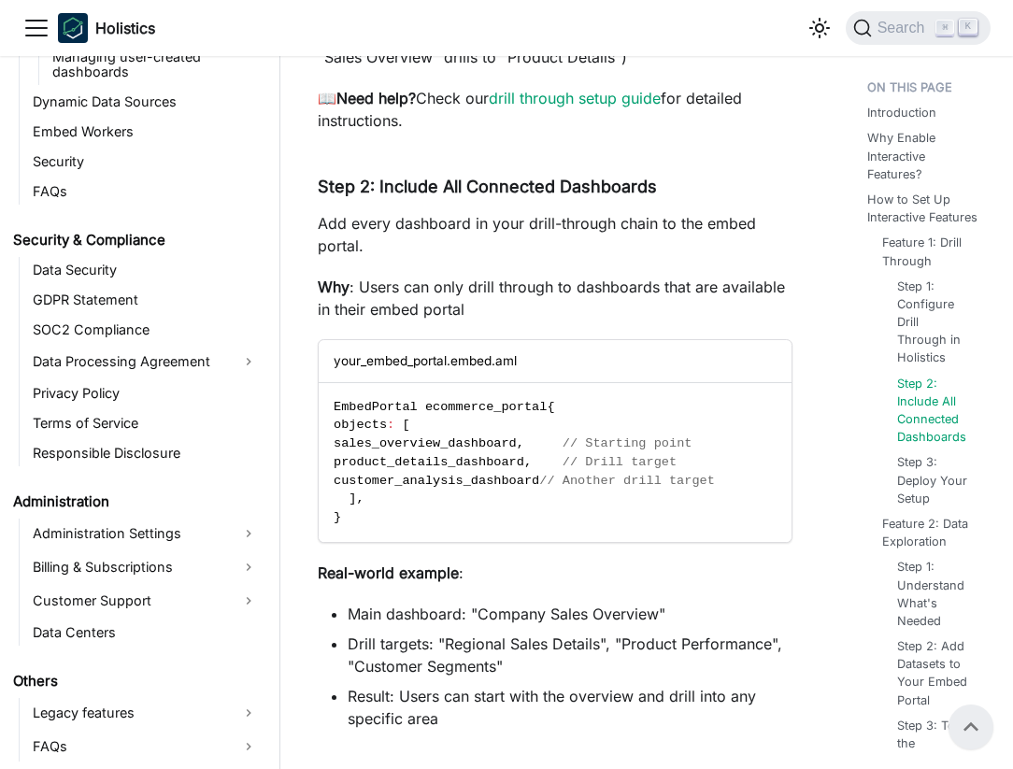
scroll to position [1744, 0]
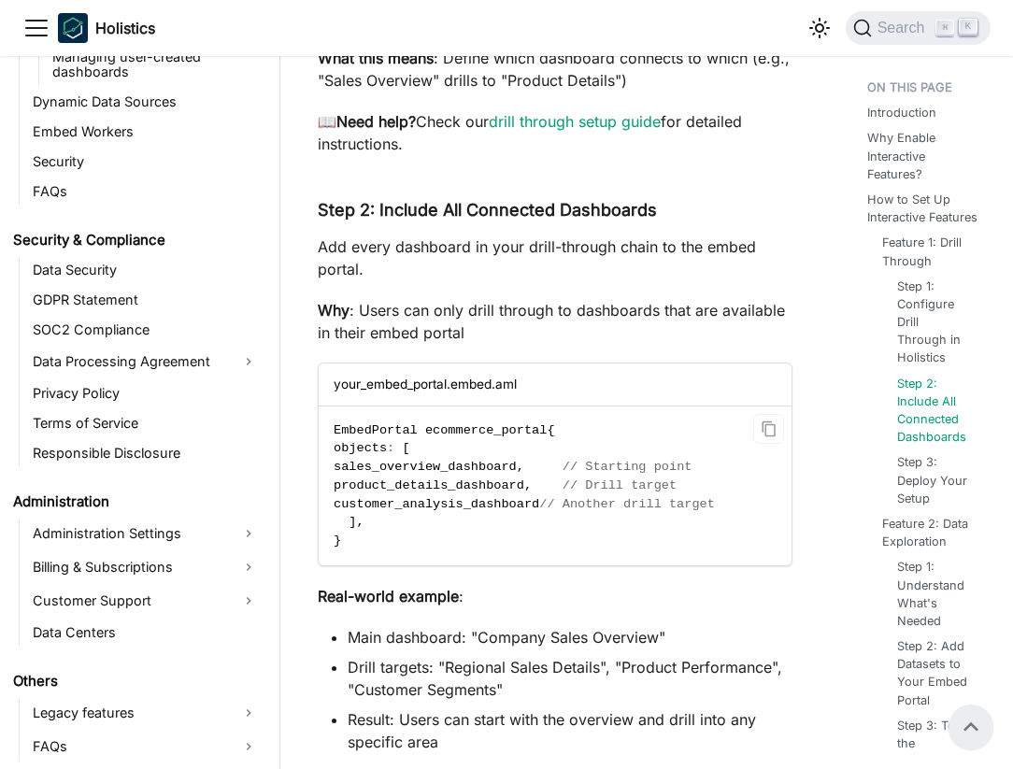
click at [455, 483] on span "product_details_dashboard" at bounding box center [429, 486] width 191 height 14
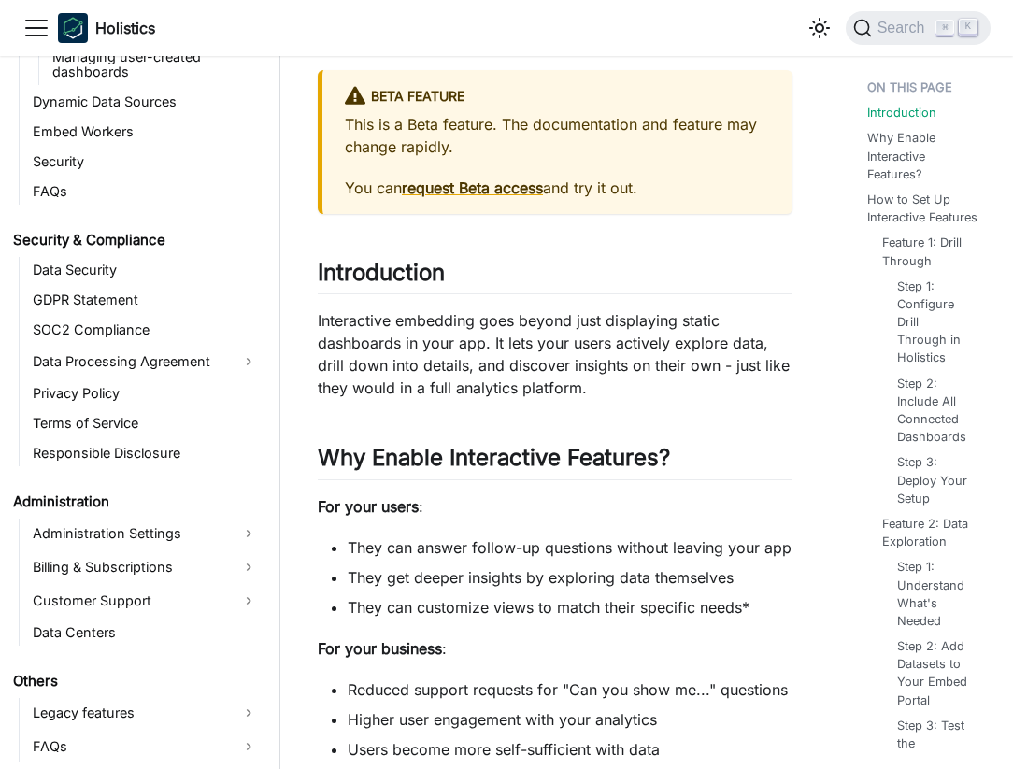
scroll to position [0, 0]
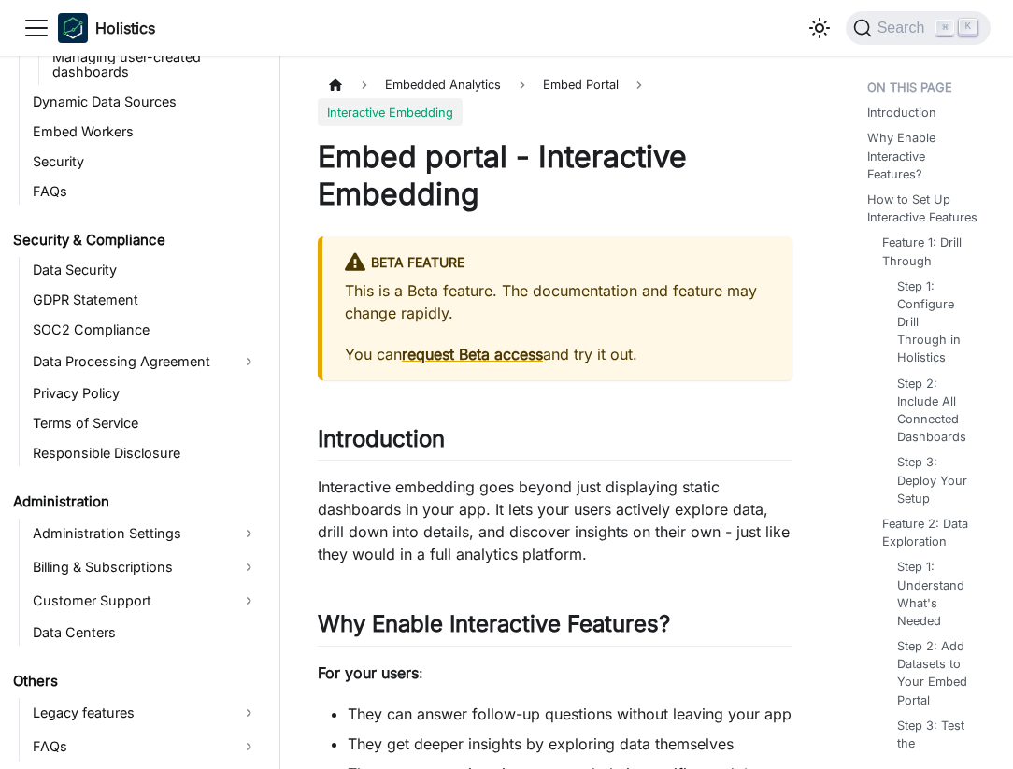
click at [461, 295] on p "This is a Beta feature. The documentation and feature may change rapidly." at bounding box center [557, 301] width 425 height 45
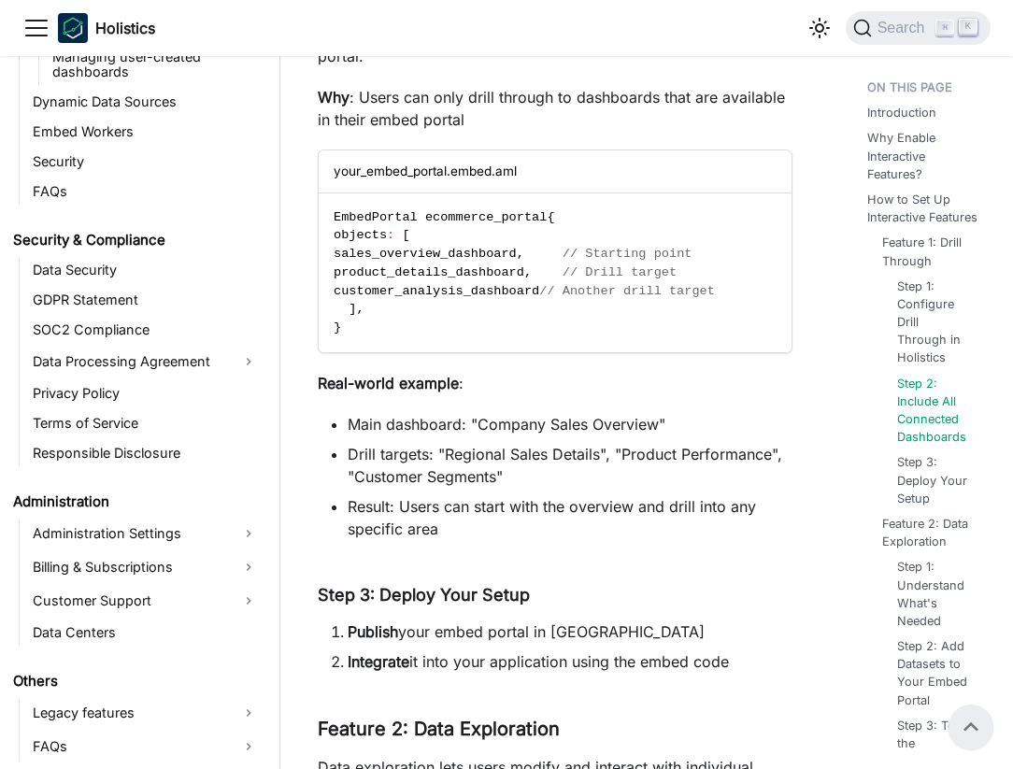
scroll to position [1911, 0]
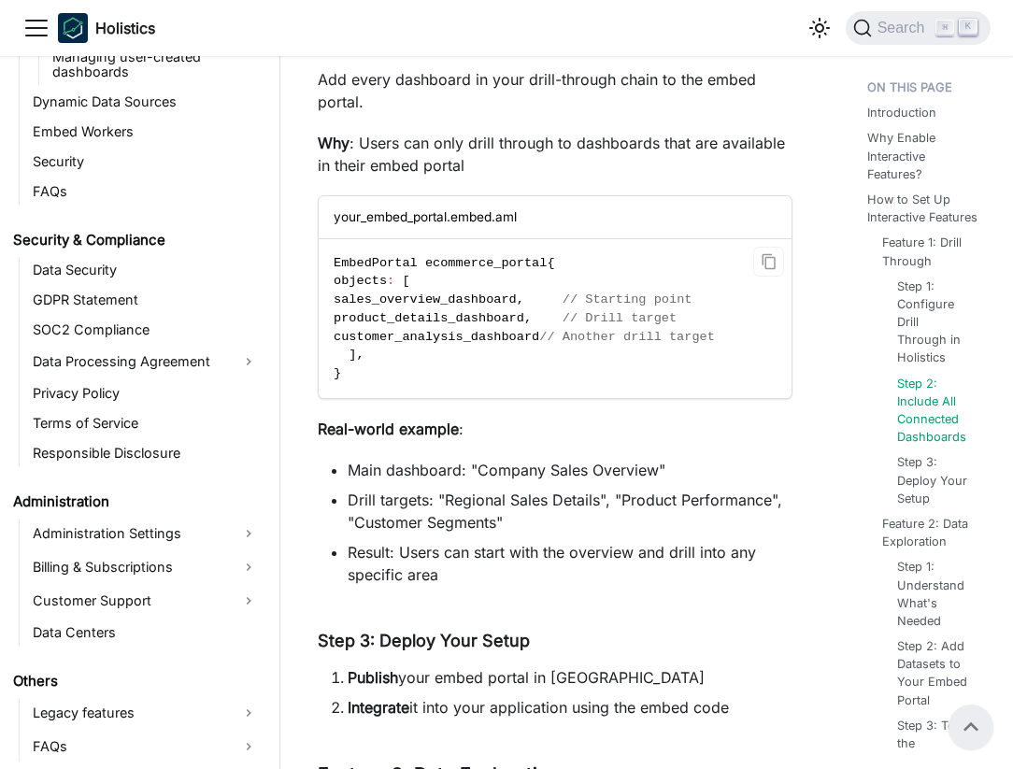
click at [491, 306] on span "sales_overview_dashboard" at bounding box center [425, 300] width 183 height 14
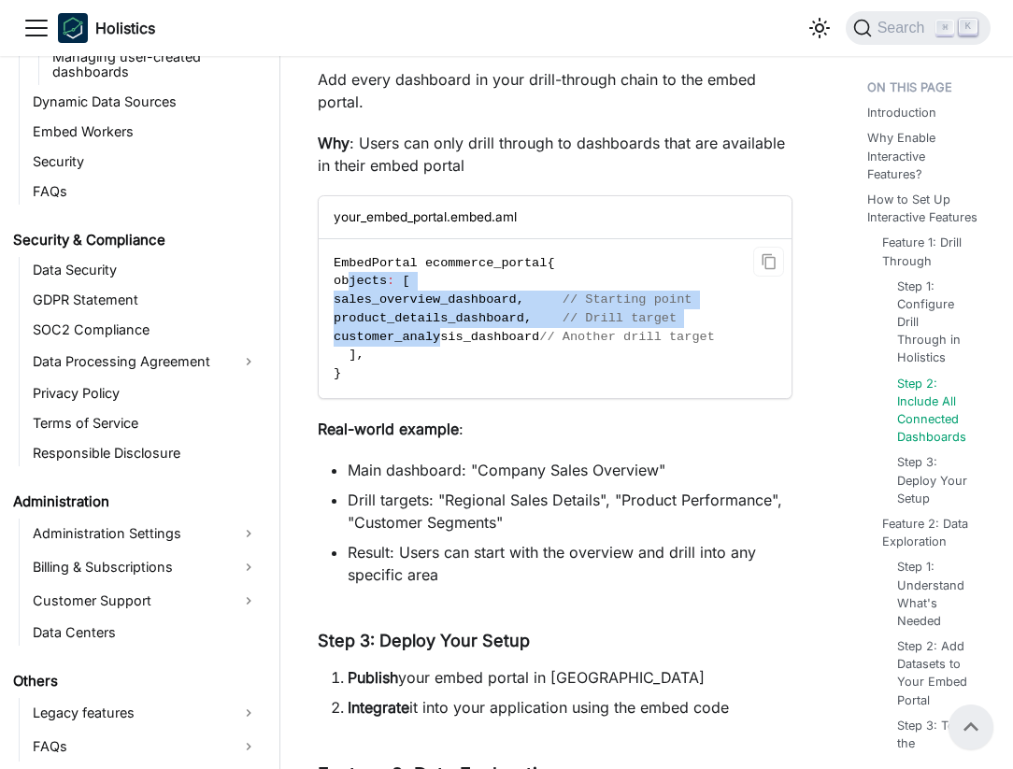
drag, startPoint x: 348, startPoint y: 284, endPoint x: 444, endPoint y: 331, distance: 107.0
click at [444, 331] on code "EmbedPortal ecommerce_portal { objects : [ sales_overview_dashboard , // Starti…" at bounding box center [555, 318] width 473 height 159
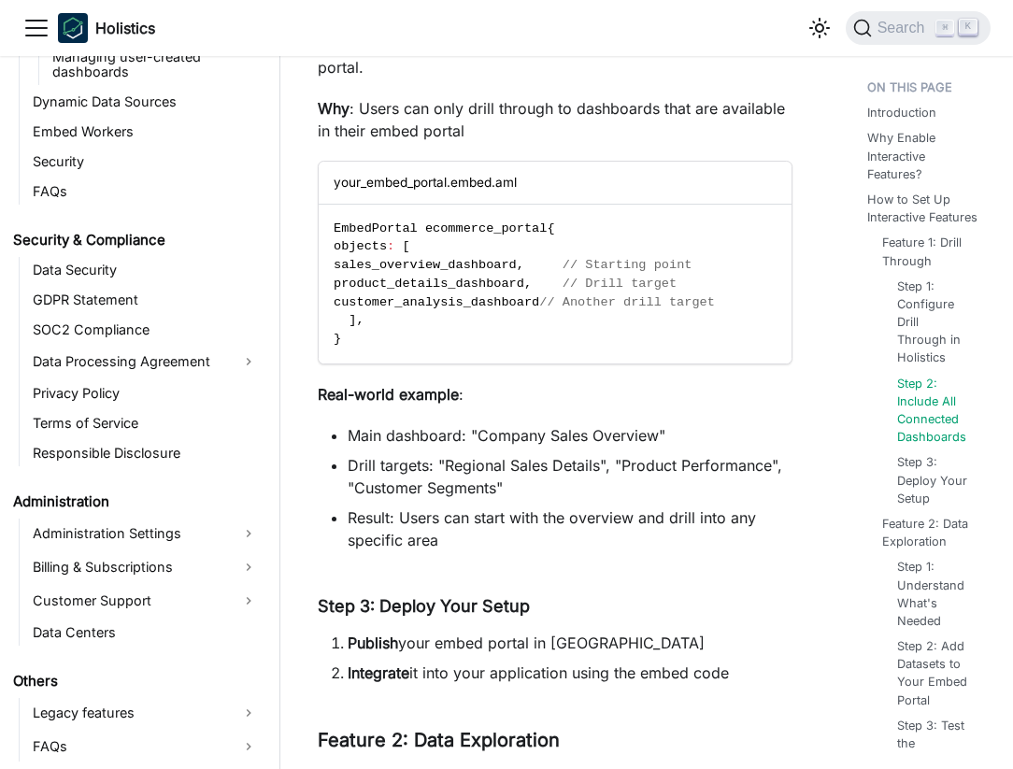
scroll to position [1963, 0]
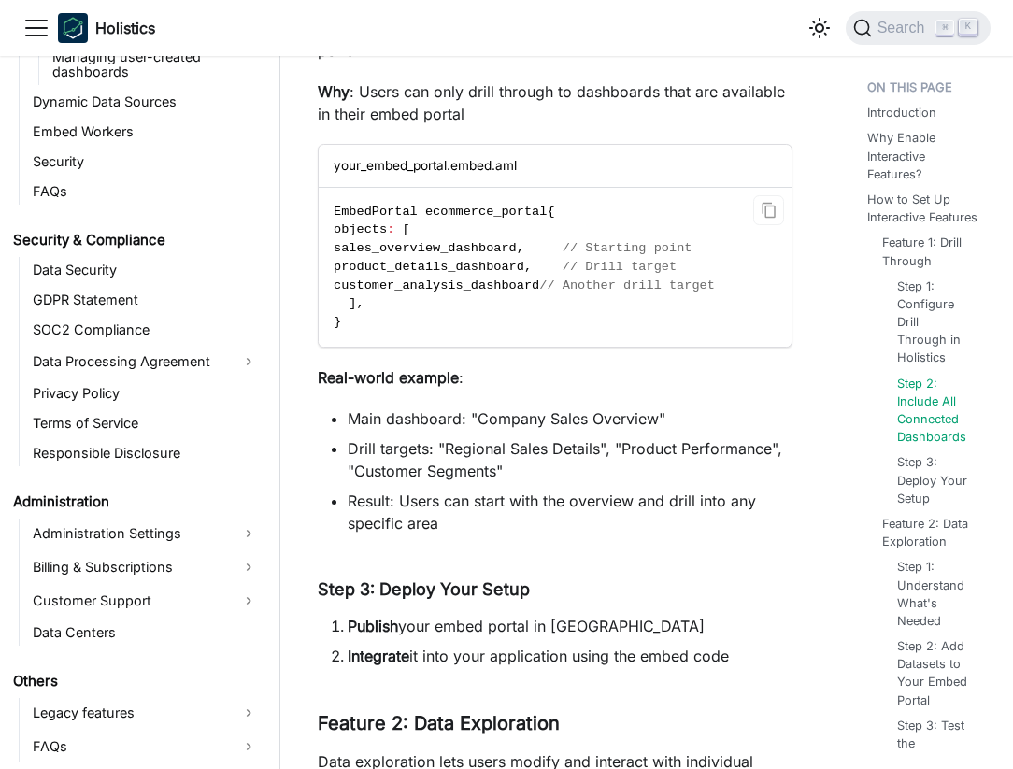
click at [512, 302] on code "EmbedPortal ecommerce_portal { objects : [ sales_overview_dashboard , // Starti…" at bounding box center [555, 267] width 473 height 159
click at [501, 308] on code "EmbedPortal ecommerce_portal { objects : [ sales_overview_dashboard , // Starti…" at bounding box center [555, 267] width 473 height 159
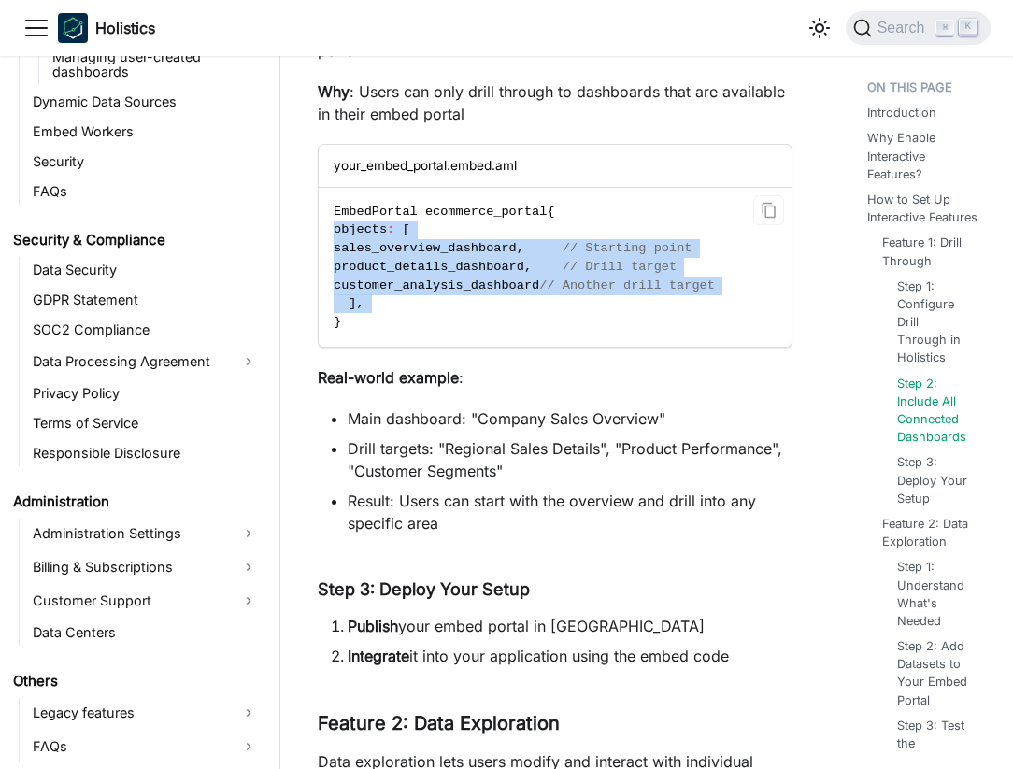
drag, startPoint x: 501, startPoint y: 308, endPoint x: 341, endPoint y: 228, distance: 178.9
click at [341, 228] on code "EmbedPortal ecommerce_portal { objects : [ sales_overview_dashboard , // Starti…" at bounding box center [555, 267] width 473 height 159
click at [341, 228] on span "objects" at bounding box center [360, 229] width 53 height 14
drag, startPoint x: 333, startPoint y: 204, endPoint x: 408, endPoint y: 327, distance: 144.3
click at [408, 327] on code "EmbedPortal ecommerce_portal { objects : [ sales_overview_dashboard , // Starti…" at bounding box center [555, 267] width 473 height 159
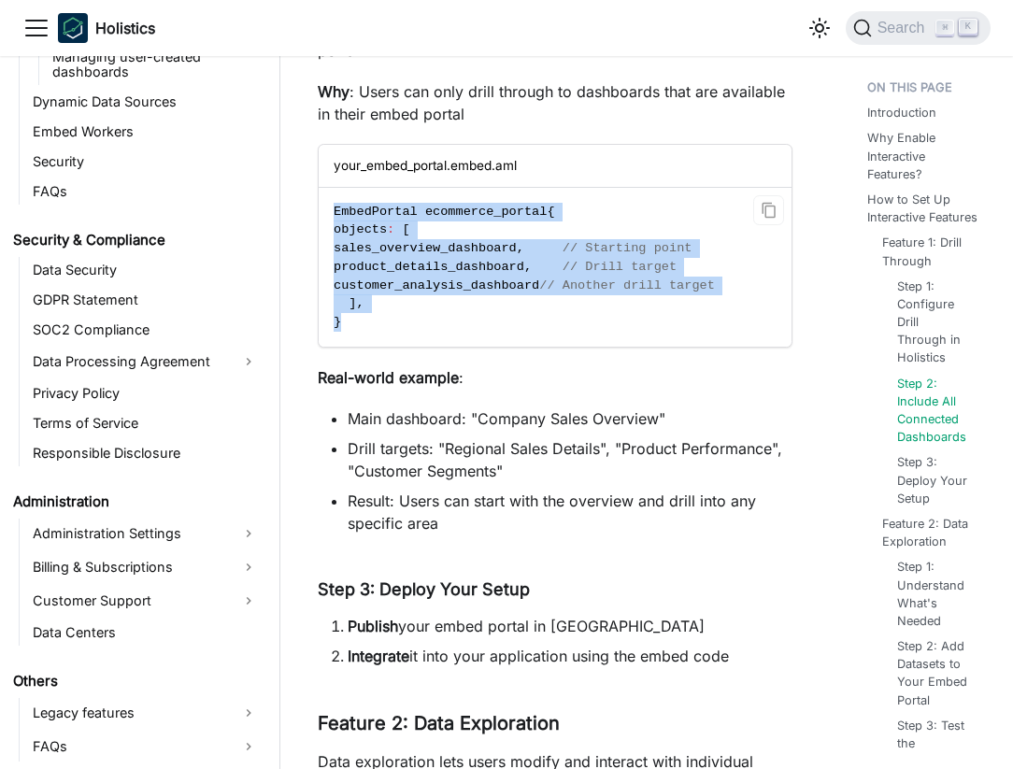
click at [408, 327] on code "EmbedPortal ecommerce_portal { objects : [ sales_overview_dashboard , // Starti…" at bounding box center [555, 267] width 473 height 159
drag, startPoint x: 408, startPoint y: 327, endPoint x: 329, endPoint y: 207, distance: 143.1
click at [329, 207] on code "EmbedPortal ecommerce_portal { objects : [ sales_overview_dashboard , // Starti…" at bounding box center [555, 267] width 473 height 159
drag, startPoint x: 329, startPoint y: 207, endPoint x: 421, endPoint y: 316, distance: 141.9
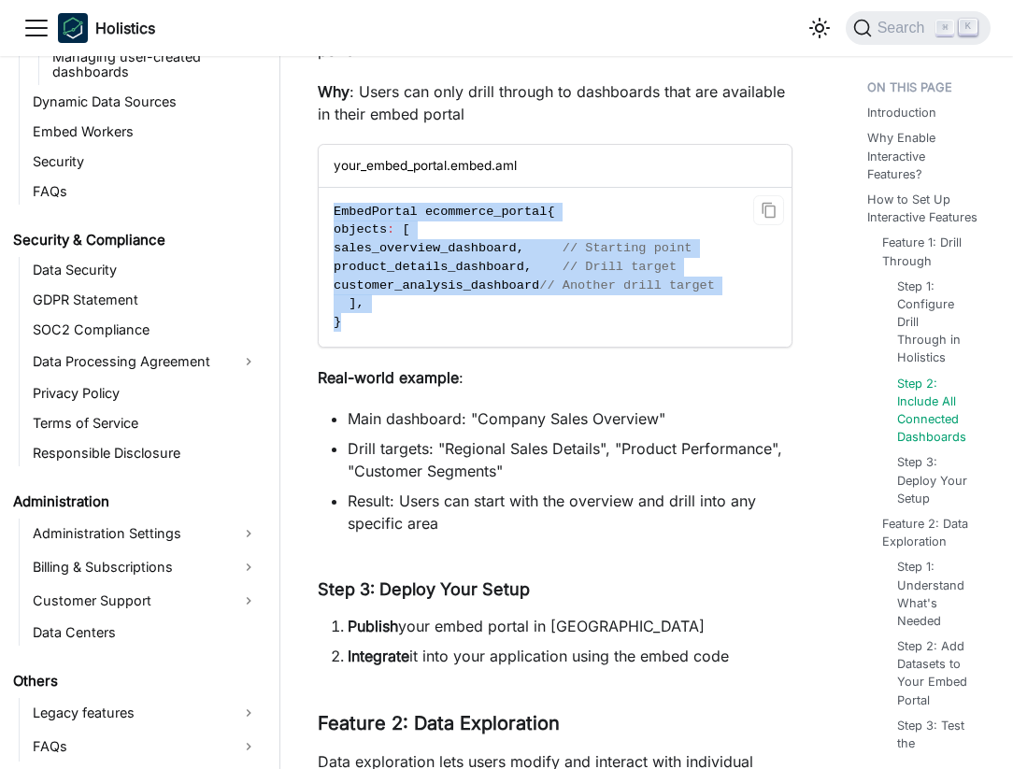
click at [424, 318] on code "EmbedPortal ecommerce_portal { objects : [ sales_overview_dashboard , // Starti…" at bounding box center [555, 267] width 473 height 159
click at [421, 316] on code "EmbedPortal ecommerce_portal { objects : [ sales_overview_dashboard , // Starti…" at bounding box center [555, 267] width 473 height 159
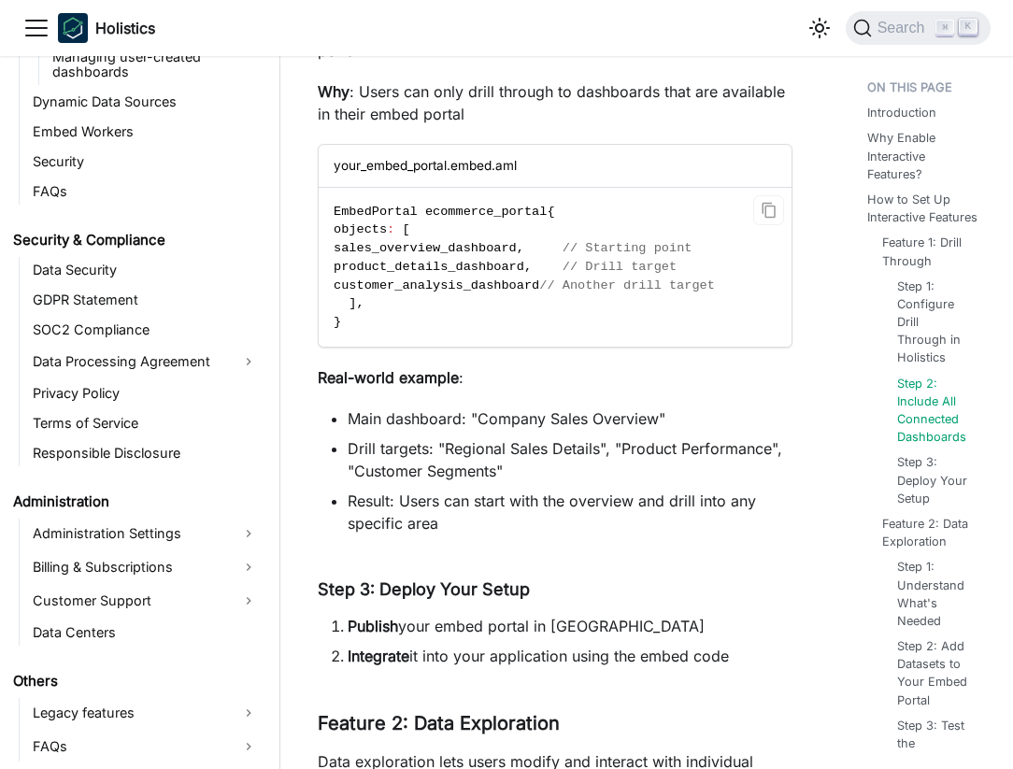
click at [369, 336] on code "EmbedPortal ecommerce_portal { objects : [ sales_overview_dashboard , // Starti…" at bounding box center [555, 267] width 473 height 159
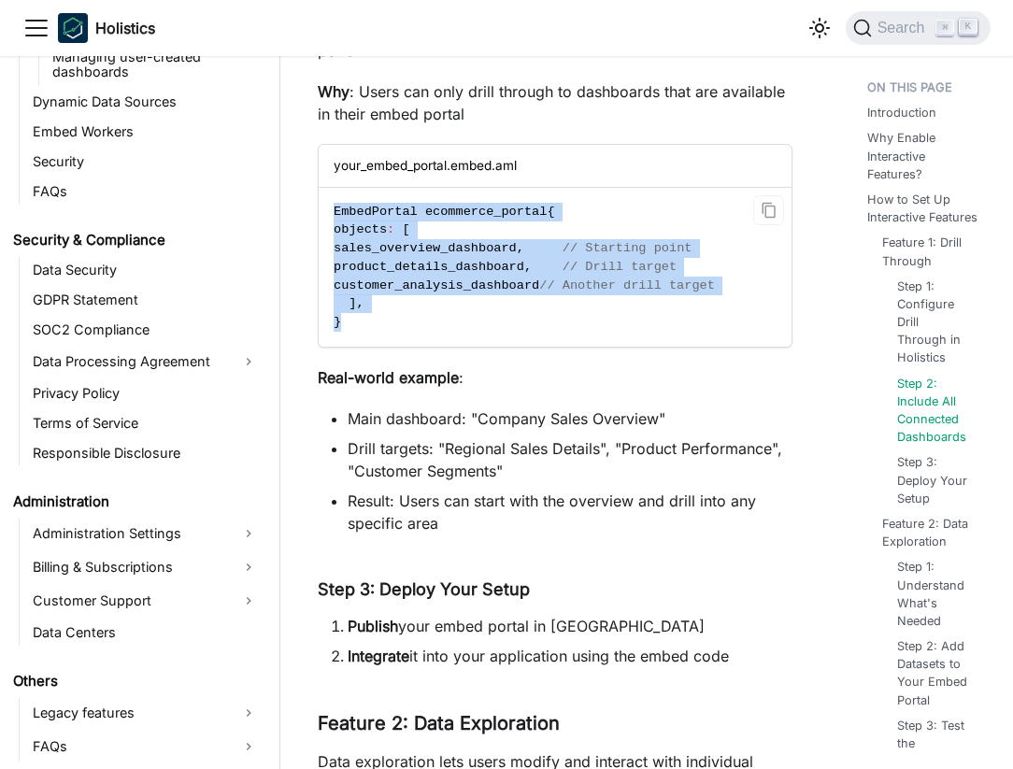
drag, startPoint x: 369, startPoint y: 332, endPoint x: 334, endPoint y: 214, distance: 123.0
click at [334, 213] on code "EmbedPortal ecommerce_portal { objects : [ sales_overview_dashboard , // Starti…" at bounding box center [555, 267] width 473 height 159
click at [334, 214] on span "EmbedPortal ecommerce_portal" at bounding box center [440, 212] width 213 height 14
drag, startPoint x: 334, startPoint y: 214, endPoint x: 336, endPoint y: 340, distance: 126.2
click at [339, 343] on code "EmbedPortal ecommerce_portal { objects : [ sales_overview_dashboard , // Starti…" at bounding box center [555, 267] width 473 height 159
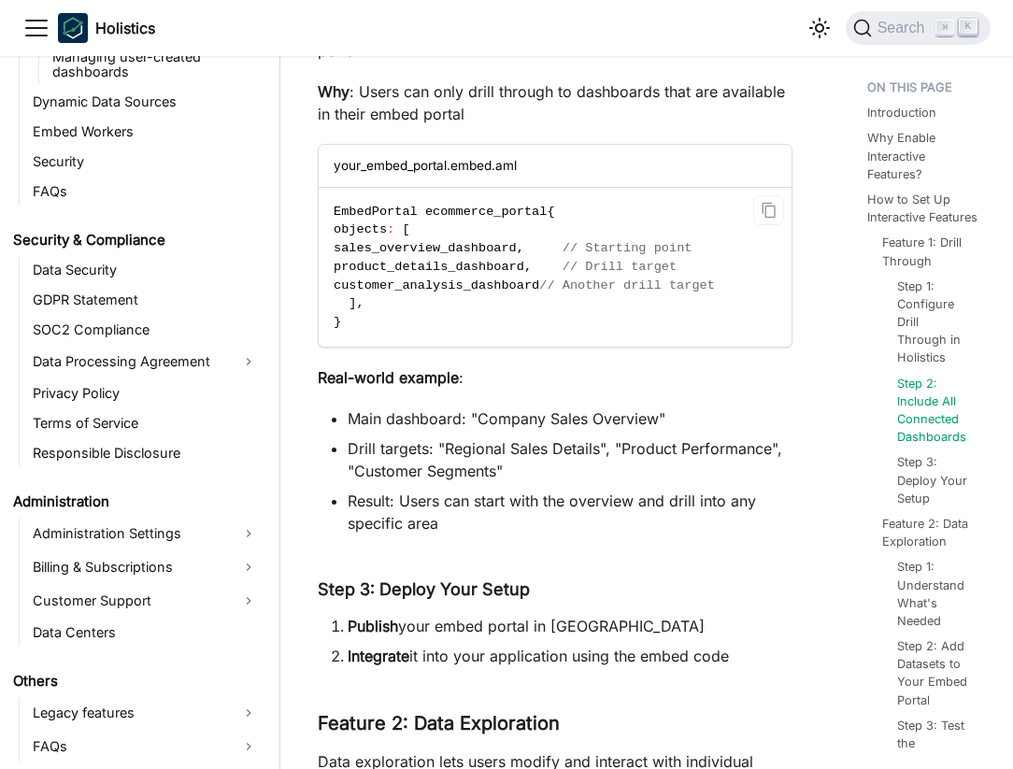
click at [358, 332] on code "EmbedPortal ecommerce_portal { objects : [ sales_overview_dashboard , // Starti…" at bounding box center [555, 267] width 473 height 159
click at [363, 230] on span "objects" at bounding box center [360, 229] width 53 height 14
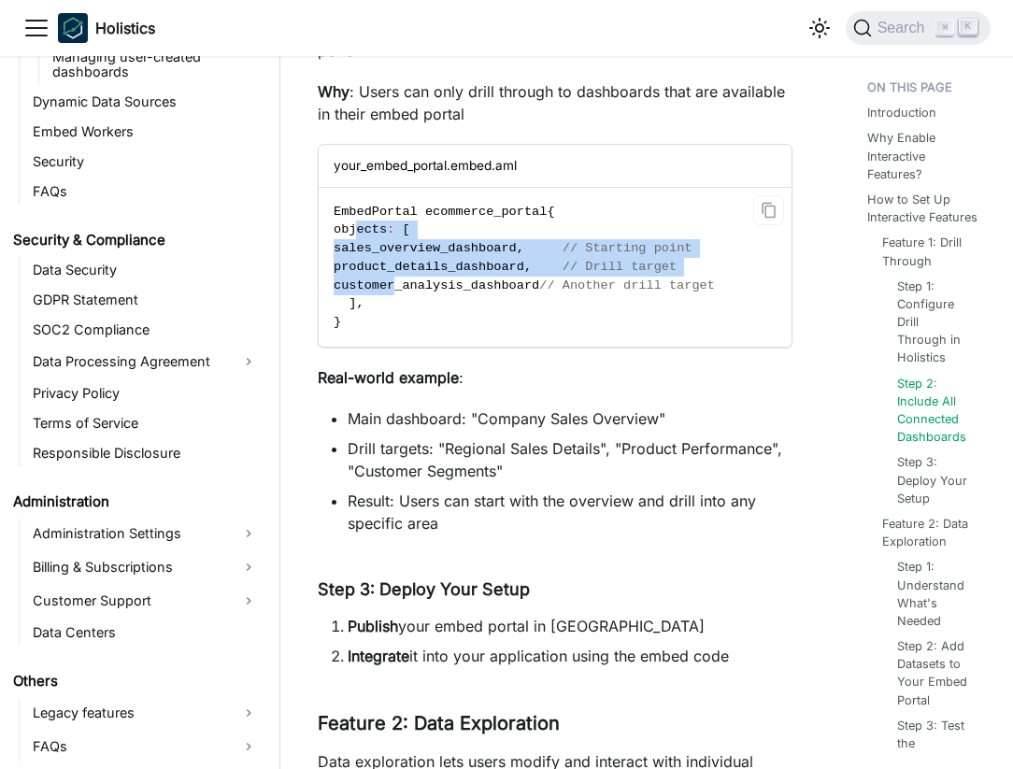
drag, startPoint x: 353, startPoint y: 231, endPoint x: 398, endPoint y: 289, distance: 73.3
click at [398, 289] on code "EmbedPortal ecommerce_portal { objects : [ sales_overview_dashboard , // Starti…" at bounding box center [555, 267] width 473 height 159
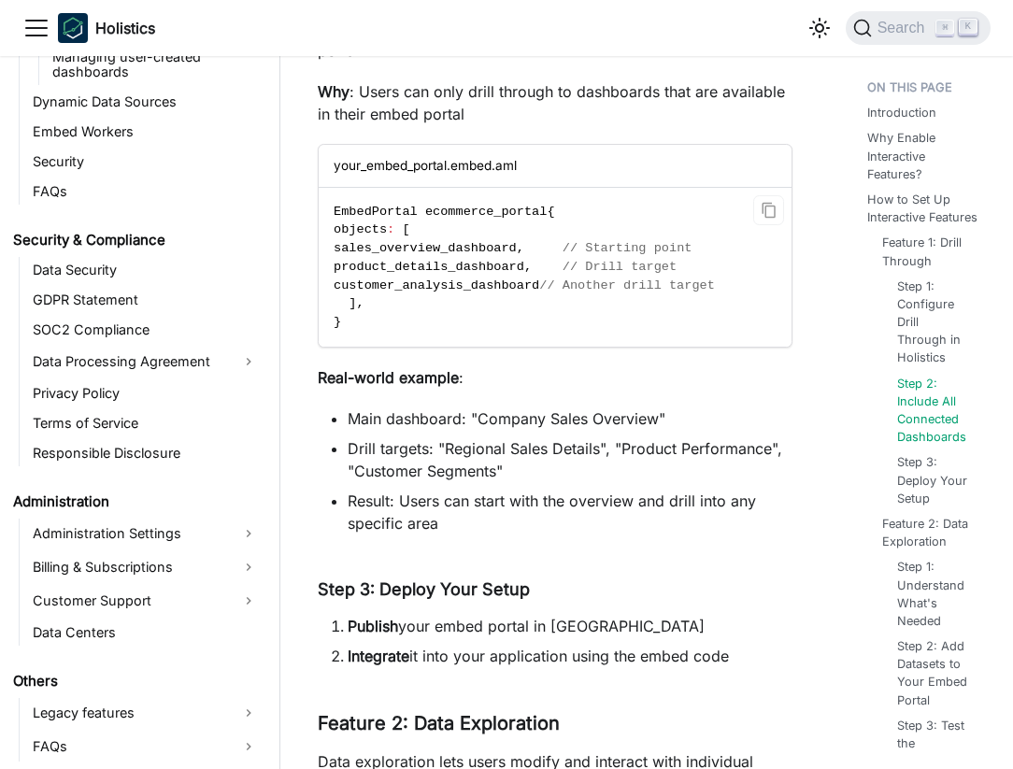
click at [391, 315] on code "EmbedPortal ecommerce_portal { objects : [ sales_overview_dashboard , // Starti…" at bounding box center [555, 267] width 473 height 159
click at [478, 299] on code "EmbedPortal ecommerce_portal { objects : [ sales_overview_dashboard , // Starti…" at bounding box center [555, 267] width 473 height 159
click at [416, 269] on span "product_details_dashboard" at bounding box center [429, 267] width 191 height 14
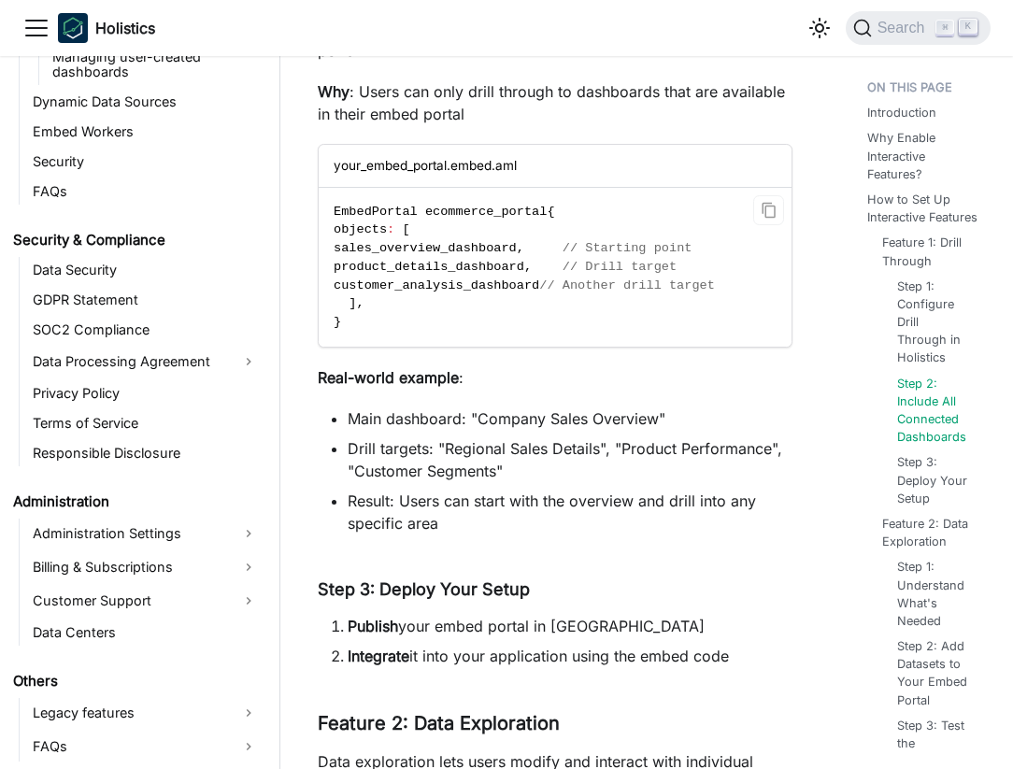
click at [416, 269] on span "product_details_dashboard" at bounding box center [429, 267] width 191 height 14
click at [406, 299] on code "EmbedPortal ecommerce_portal { objects : [ sales_overview_dashboard , // Starti…" at bounding box center [555, 267] width 473 height 159
click at [486, 265] on span "product_details_dashboard" at bounding box center [429, 267] width 191 height 14
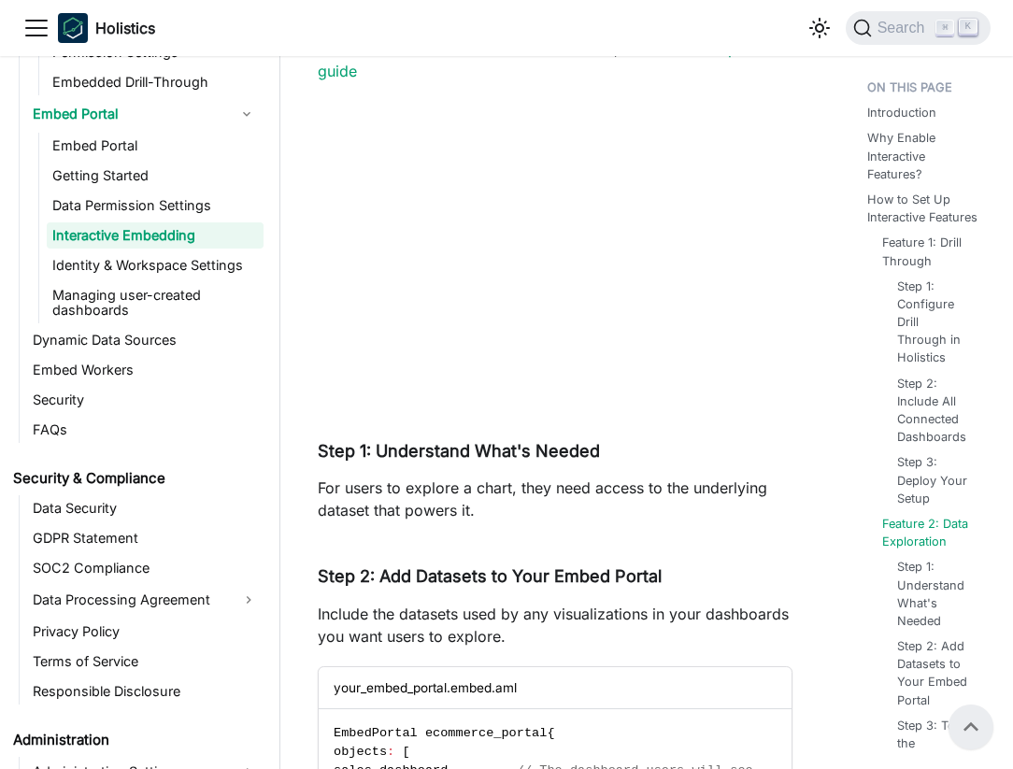
scroll to position [2056, 0]
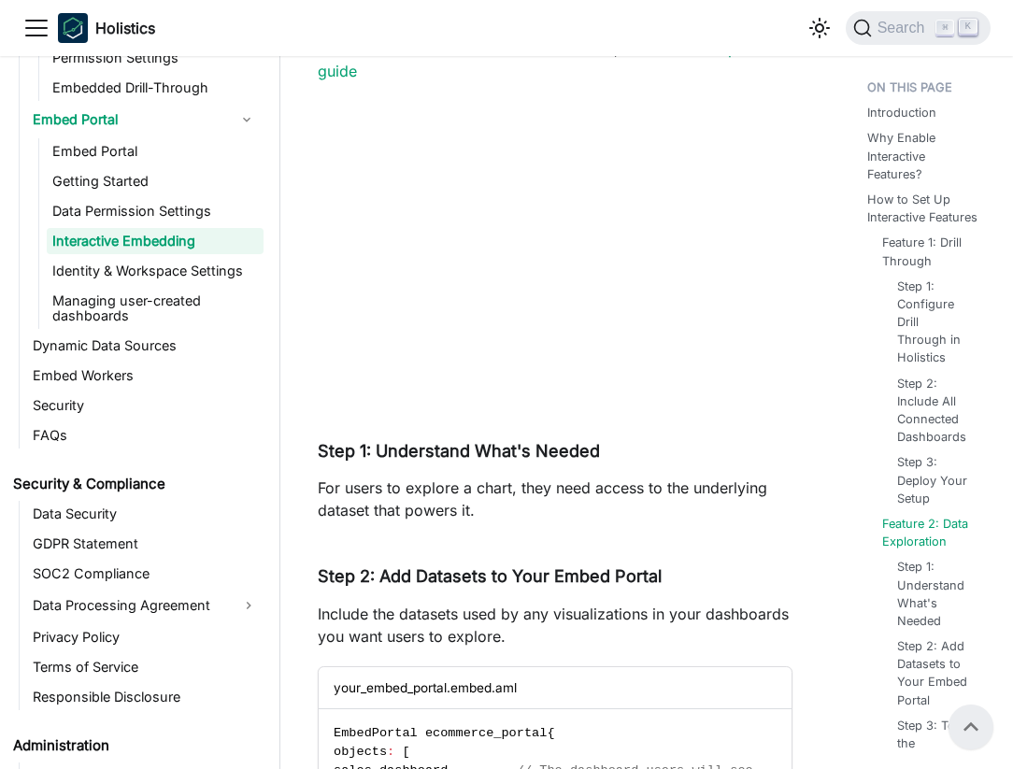
click at [135, 234] on link "Interactive Embedding" at bounding box center [155, 241] width 217 height 26
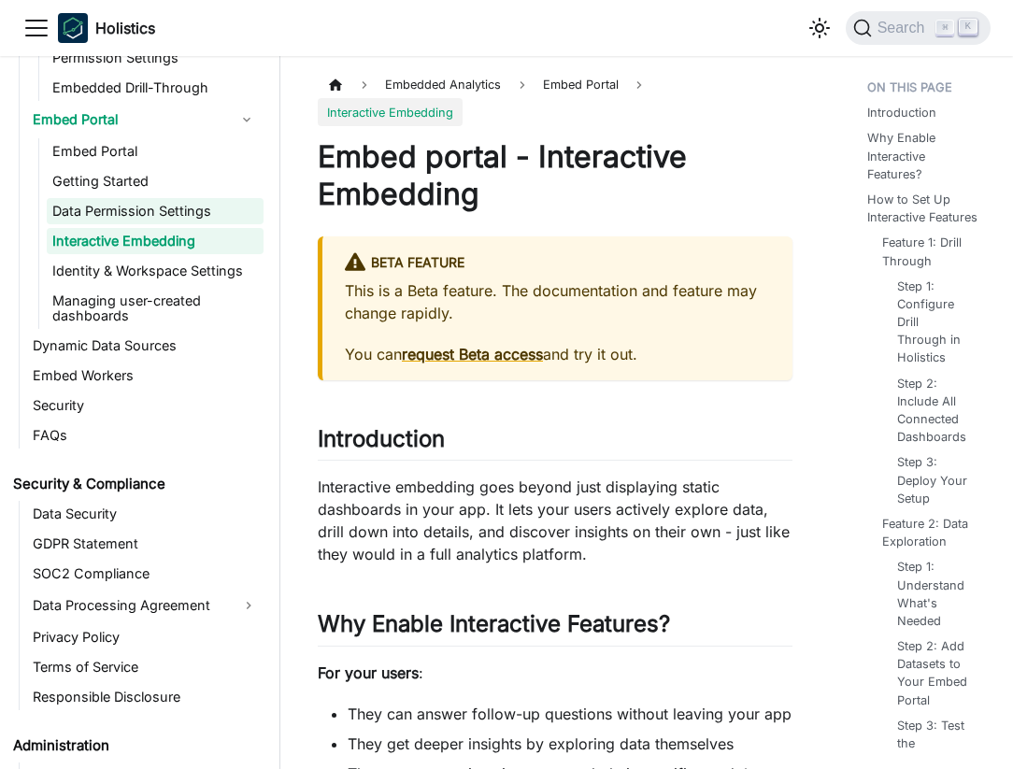
click at [122, 207] on link "Data Permission Settings" at bounding box center [155, 211] width 217 height 26
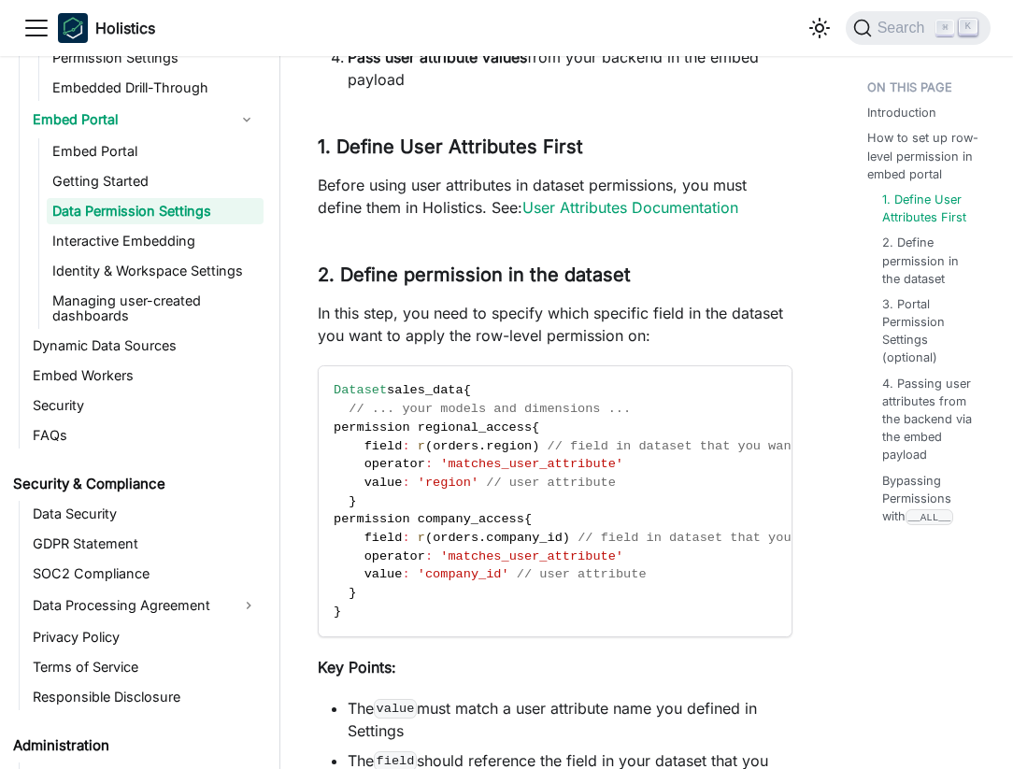
scroll to position [1491, 0]
